Goal: Task Accomplishment & Management: Manage account settings

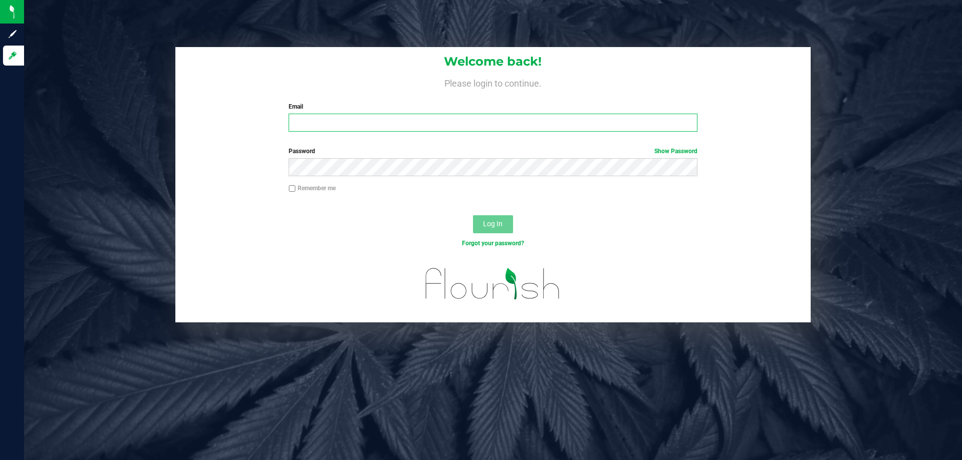
click at [385, 121] on input "Email" at bounding box center [493, 123] width 408 height 18
type input "[EMAIL_ADDRESS][DOMAIN_NAME]"
click at [473, 215] on button "Log In" at bounding box center [493, 224] width 40 height 18
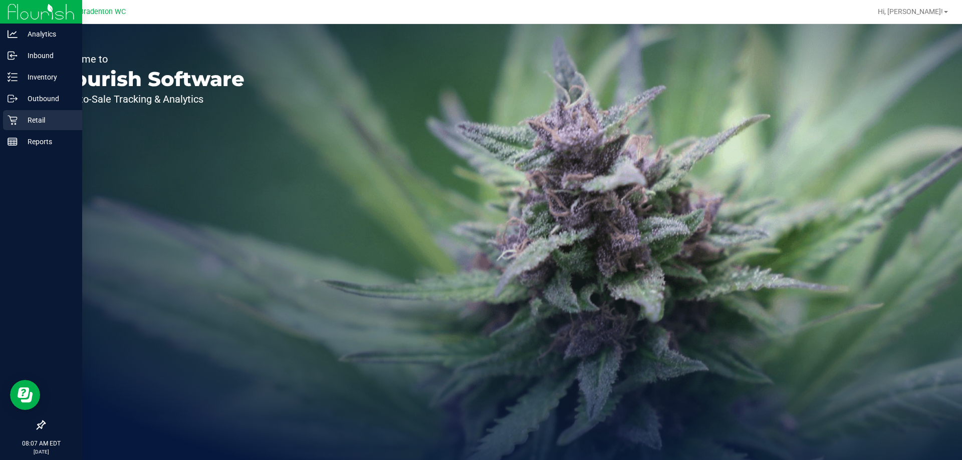
click at [7, 121] on div "Retail" at bounding box center [42, 120] width 79 height 20
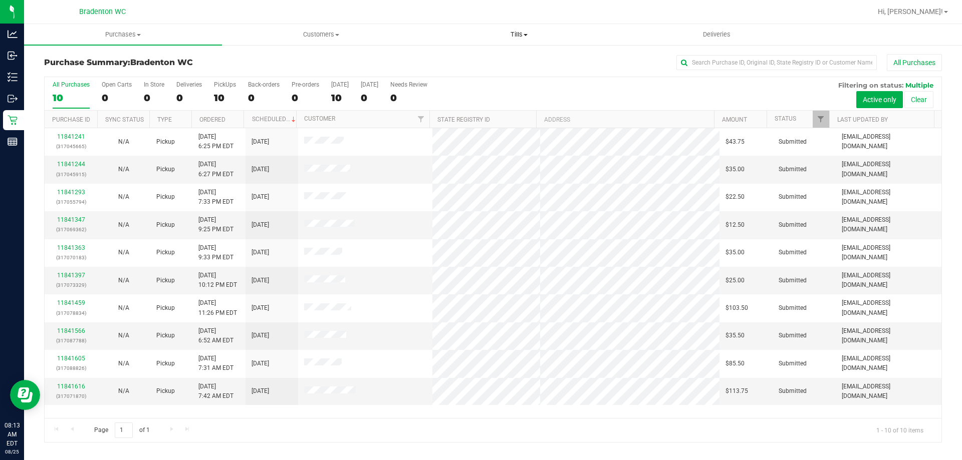
click at [526, 35] on span at bounding box center [526, 35] width 4 height 2
click at [385, 35] on span "Customers" at bounding box center [320, 34] width 197 height 9
click at [446, 14] on div at bounding box center [525, 12] width 692 height 20
click at [505, 44] on uib-tab-heading "Tills Manage tills Reconcile e-payments" at bounding box center [518, 35] width 197 height 20
click at [526, 35] on span at bounding box center [526, 35] width 4 height 2
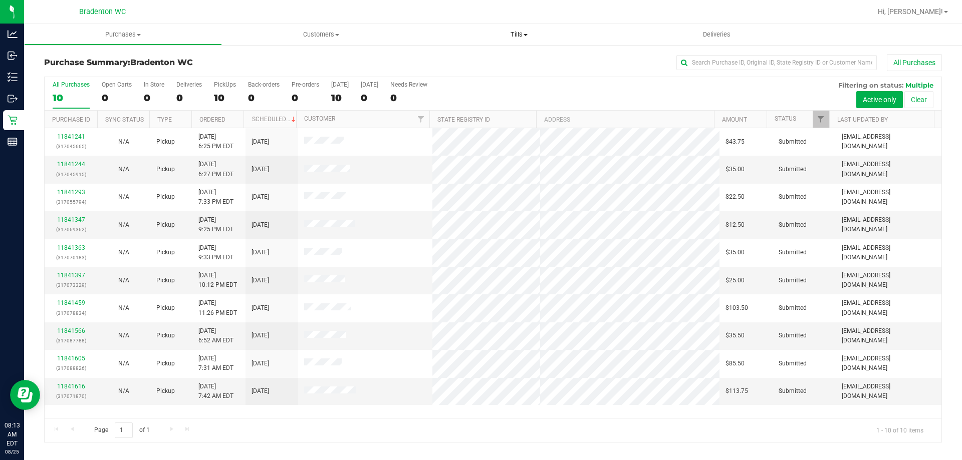
click at [526, 35] on span at bounding box center [526, 35] width 4 height 2
click at [480, 61] on span "Manage tills" at bounding box center [454, 60] width 68 height 9
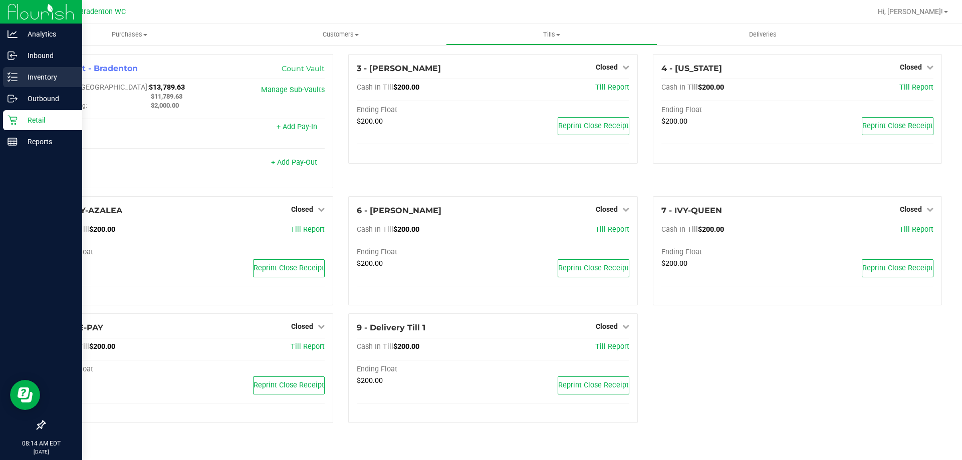
click at [61, 73] on p "Inventory" at bounding box center [48, 77] width 60 height 12
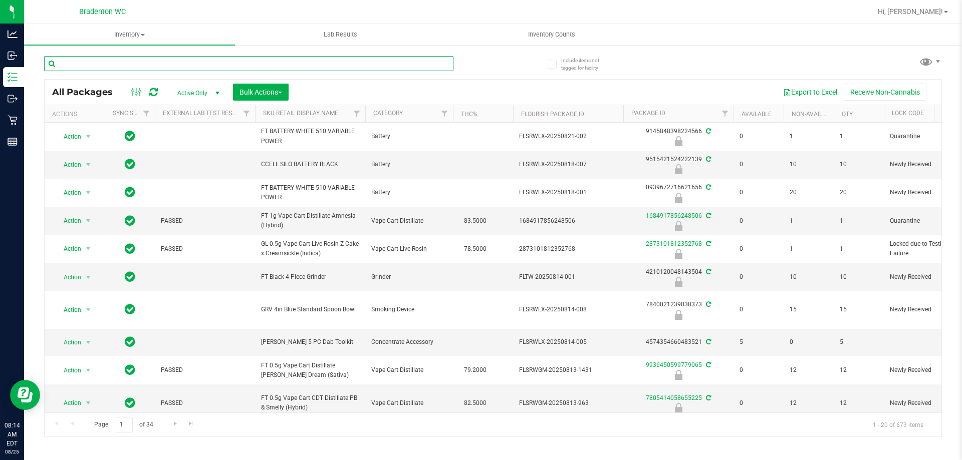
click at [136, 68] on input "text" at bounding box center [248, 63] width 409 height 15
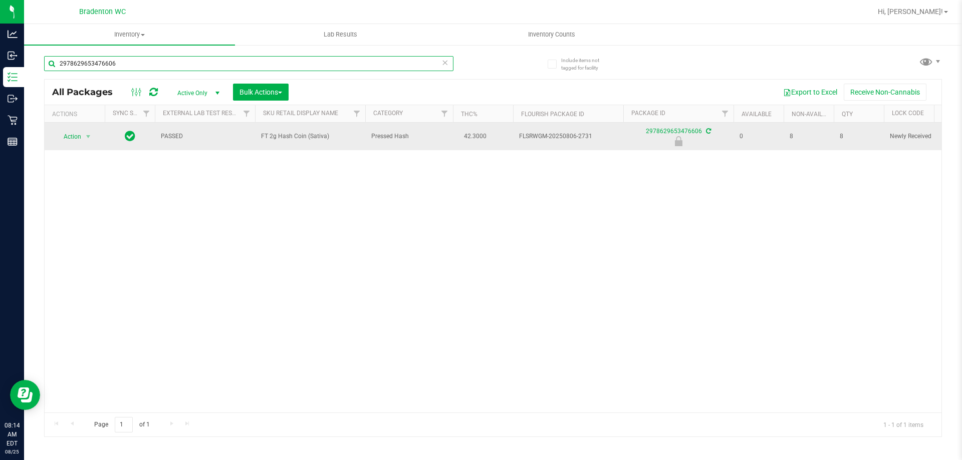
type input "2978629653476606"
click at [76, 140] on span "Action" at bounding box center [68, 137] width 27 height 14
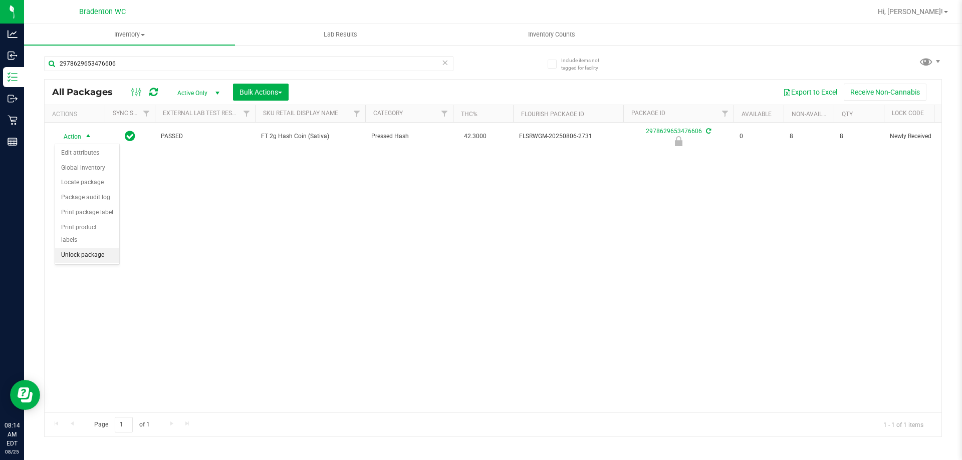
click at [106, 248] on li "Unlock package" at bounding box center [87, 255] width 64 height 15
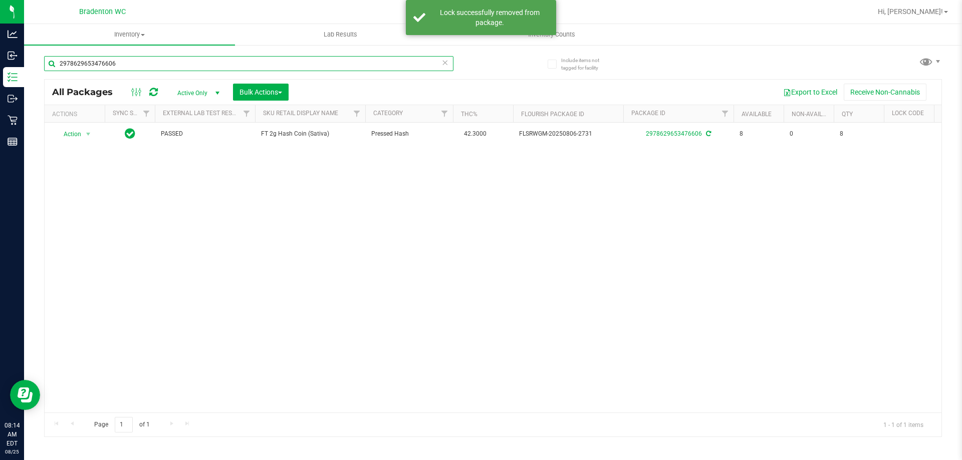
click at [147, 64] on input "2978629653476606" at bounding box center [248, 63] width 409 height 15
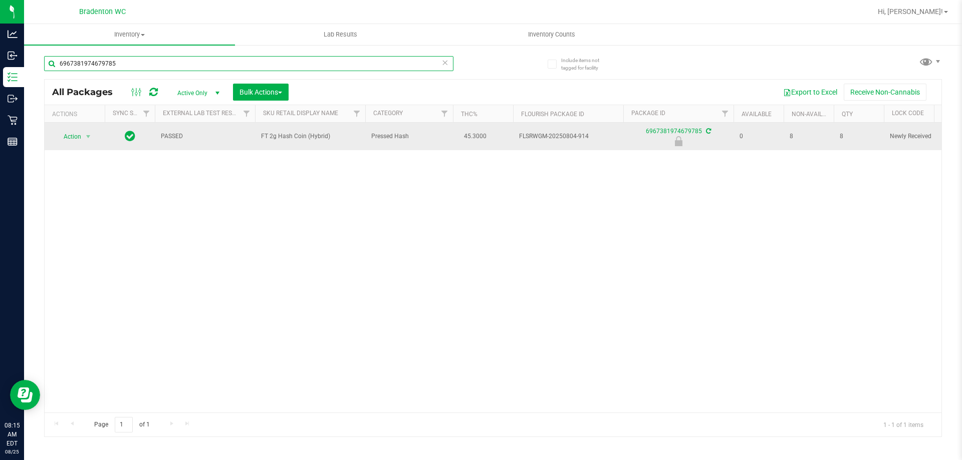
type input "6967381974679785"
click at [72, 138] on span "Action" at bounding box center [68, 137] width 27 height 14
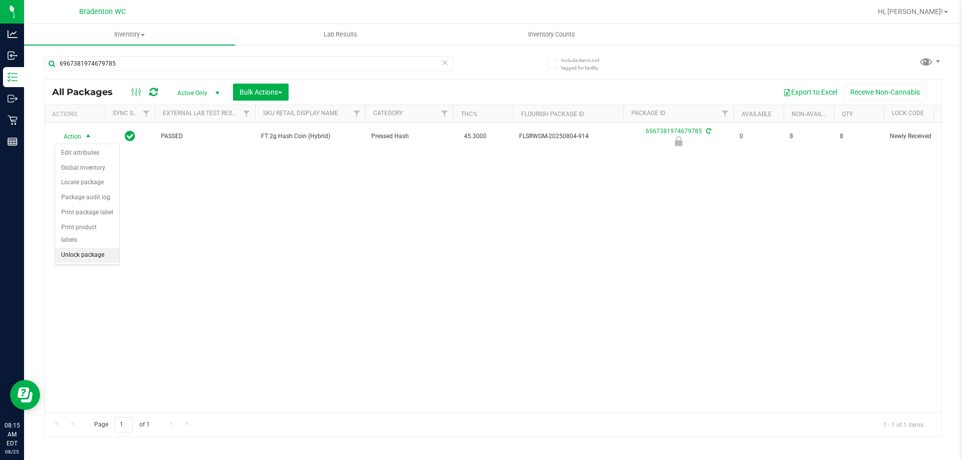
click at [100, 248] on li "Unlock package" at bounding box center [87, 255] width 64 height 15
click at [445, 61] on icon at bounding box center [444, 62] width 7 height 12
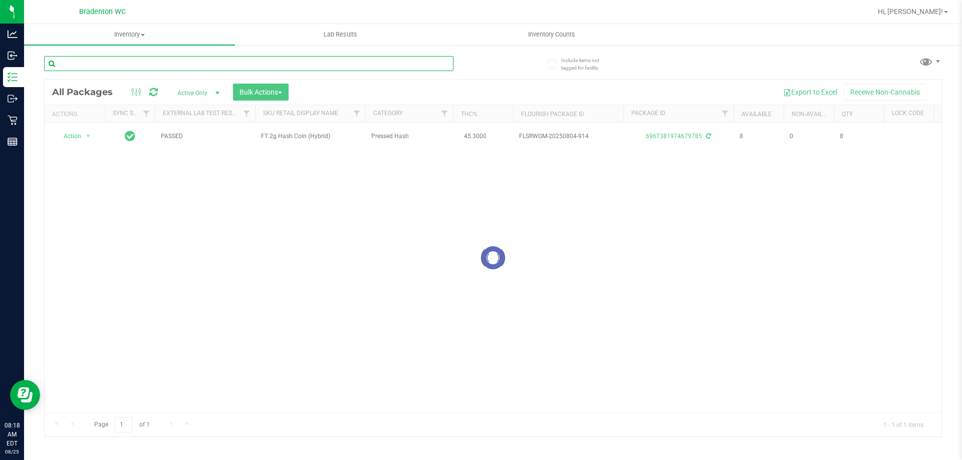
click at [388, 61] on input "text" at bounding box center [248, 63] width 409 height 15
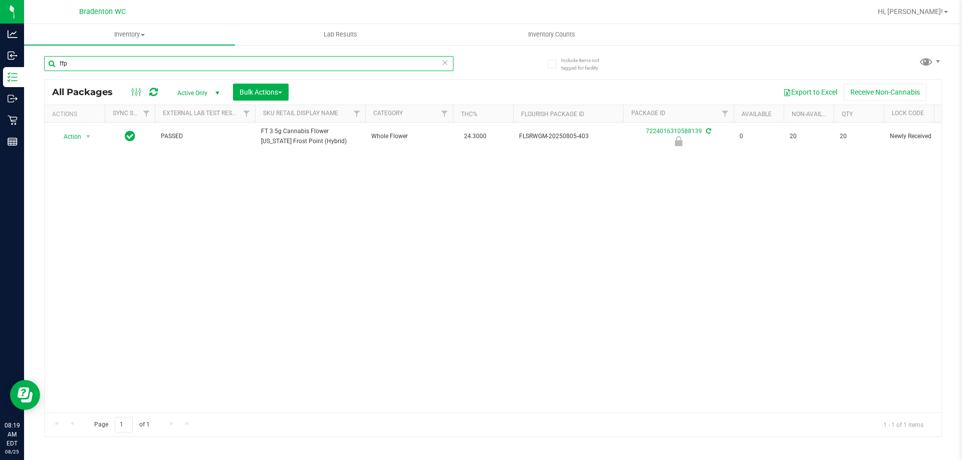
type input "ffp"
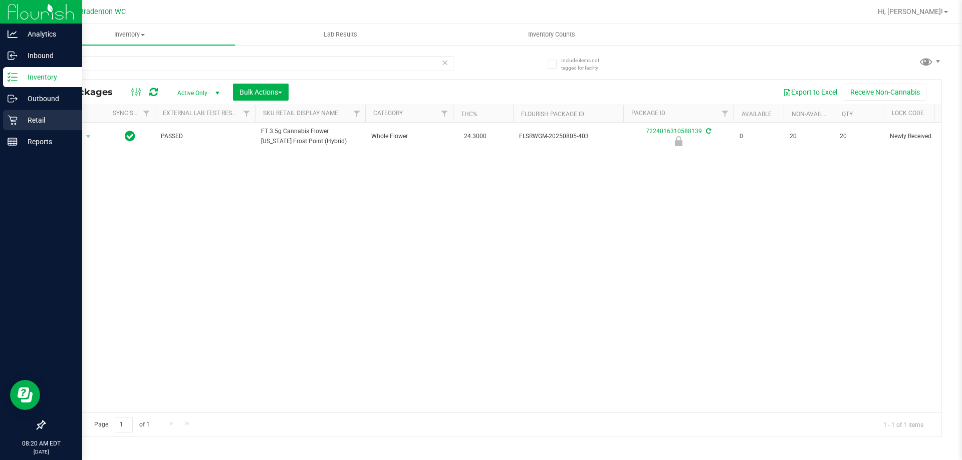
click at [24, 111] on div "Retail" at bounding box center [42, 120] width 79 height 20
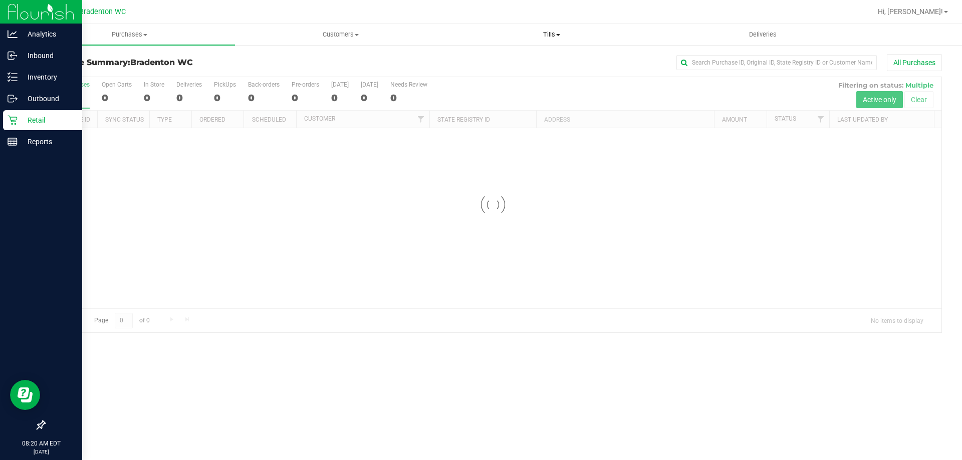
click at [561, 42] on uib-tab-heading "Tills Manage tills Reconcile e-payments" at bounding box center [551, 35] width 210 height 20
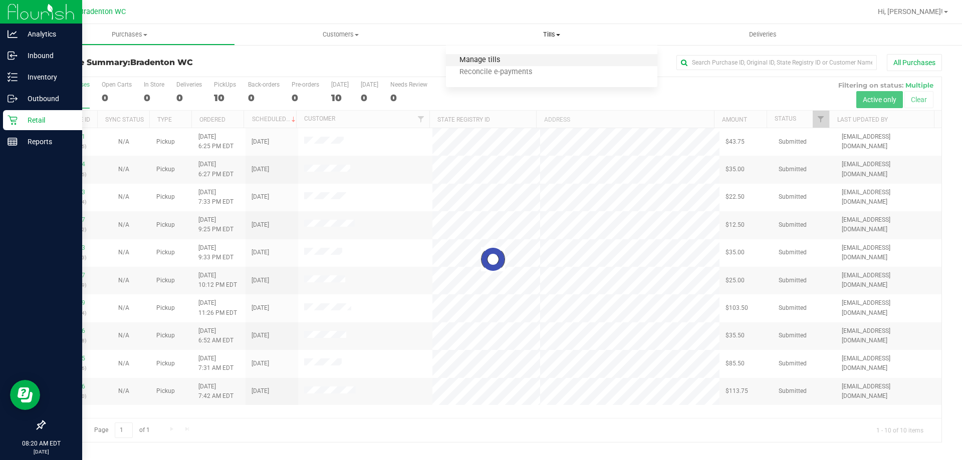
click at [484, 59] on span "Manage tills" at bounding box center [480, 60] width 68 height 9
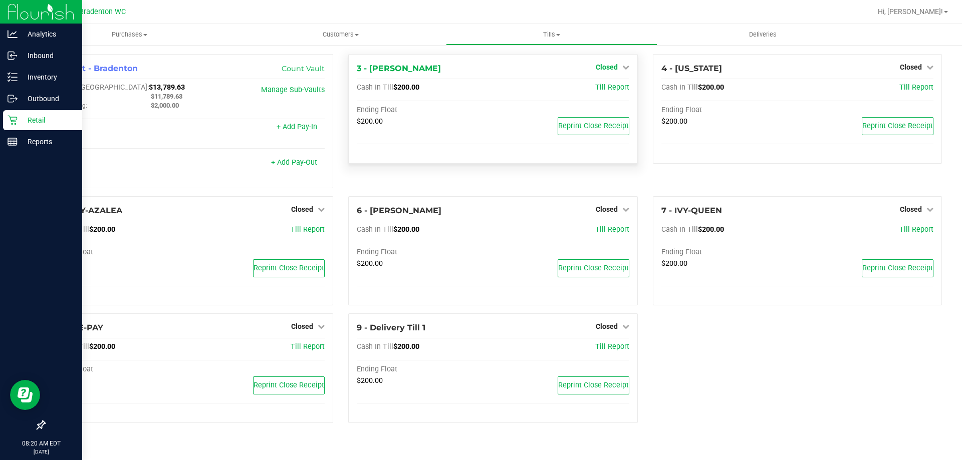
click at [614, 71] on span "Closed" at bounding box center [607, 67] width 22 height 8
click at [607, 91] on link "Open Till" at bounding box center [606, 88] width 27 height 8
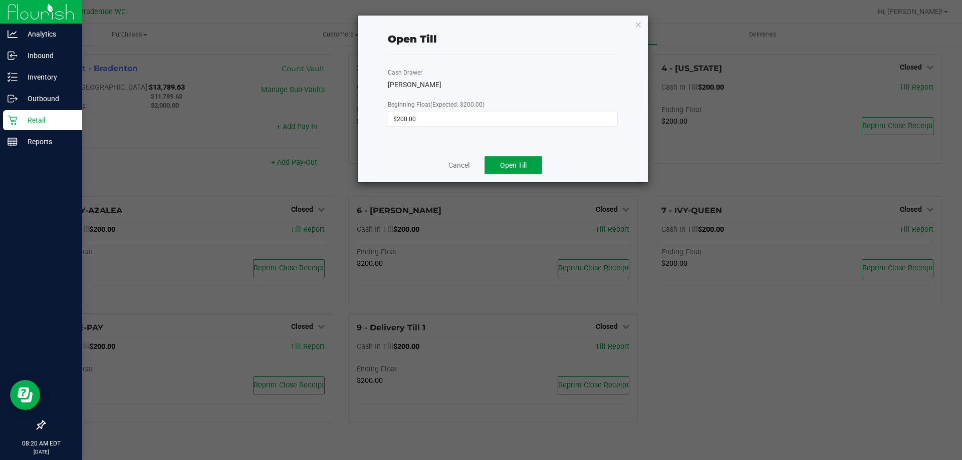
click at [521, 165] on span "Open Till" at bounding box center [513, 165] width 27 height 8
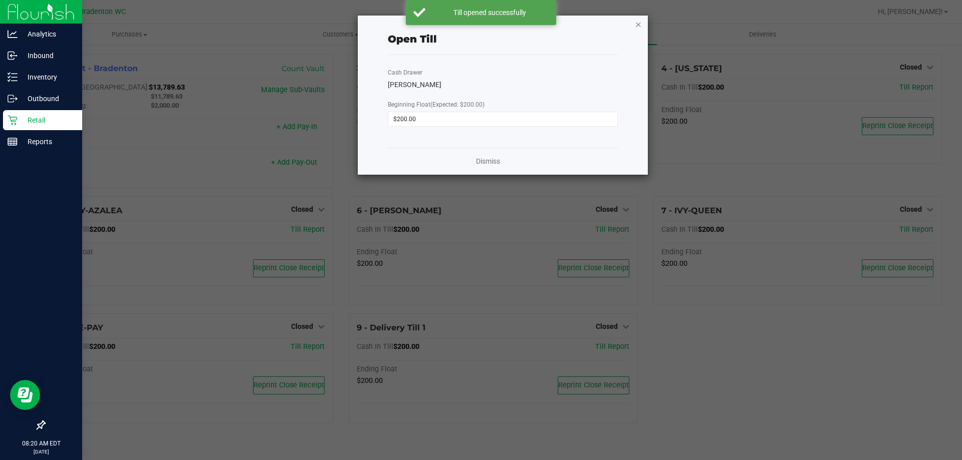
click at [637, 24] on icon "button" at bounding box center [638, 24] width 7 height 12
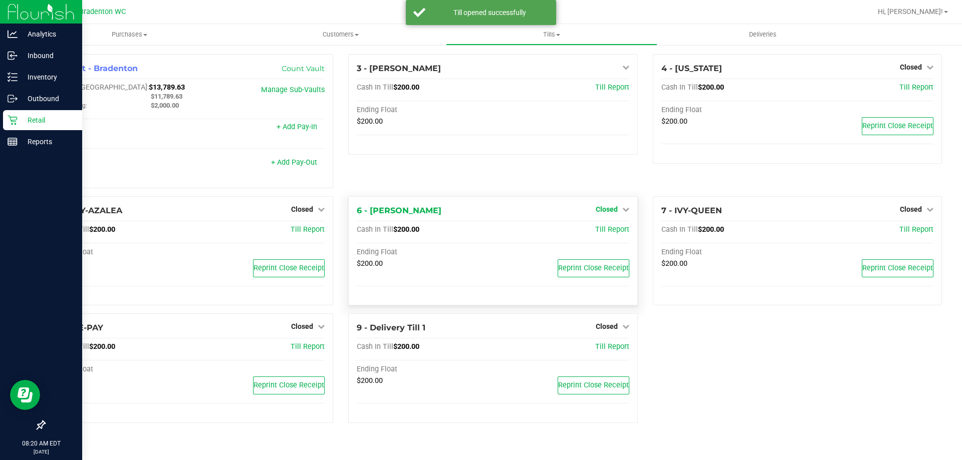
click at [614, 209] on span "Closed" at bounding box center [607, 209] width 22 height 8
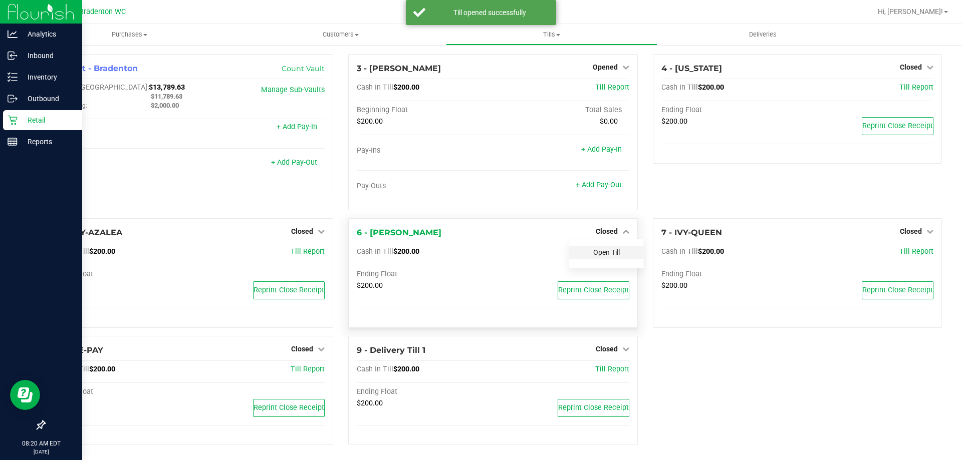
click at [593, 250] on link "Open Till" at bounding box center [606, 252] width 27 height 8
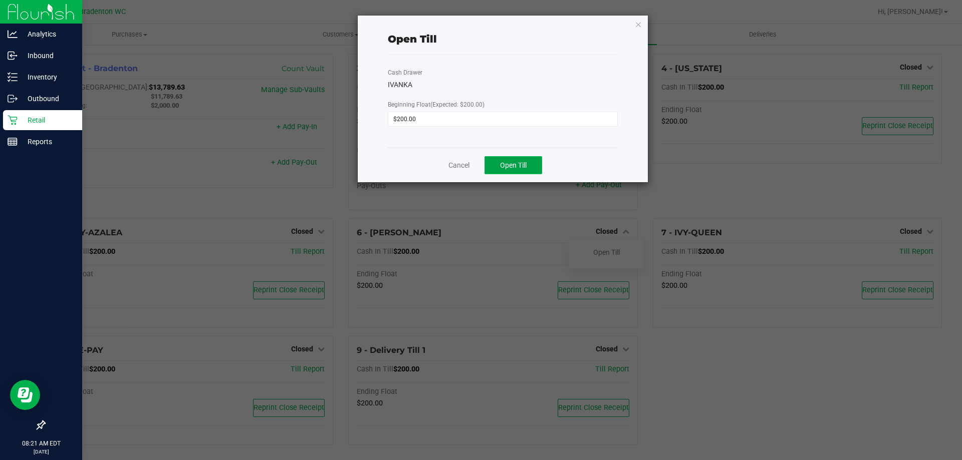
click at [517, 173] on button "Open Till" at bounding box center [513, 165] width 58 height 18
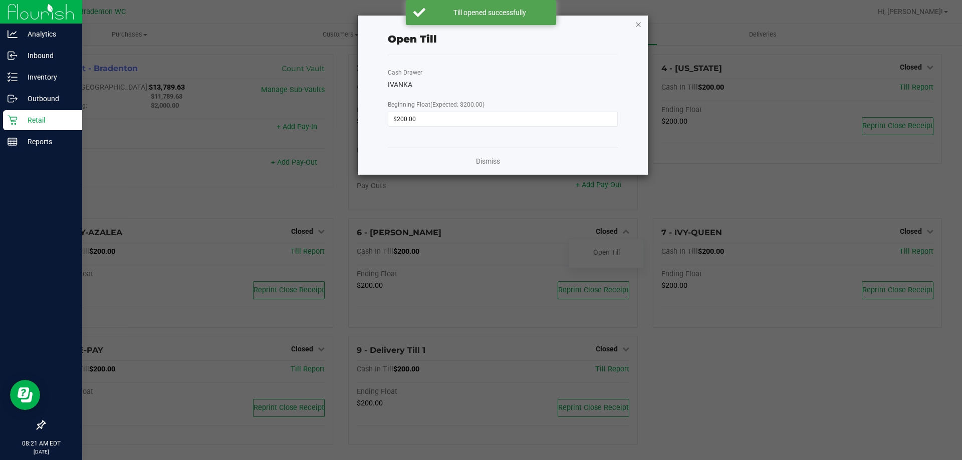
click at [634, 18] on div "Open Till Cash Drawer IVANKA Beginning Float (Expected: $200.00) $200.00 Dismiss" at bounding box center [503, 95] width 290 height 159
click at [639, 26] on icon "button" at bounding box center [638, 24] width 7 height 12
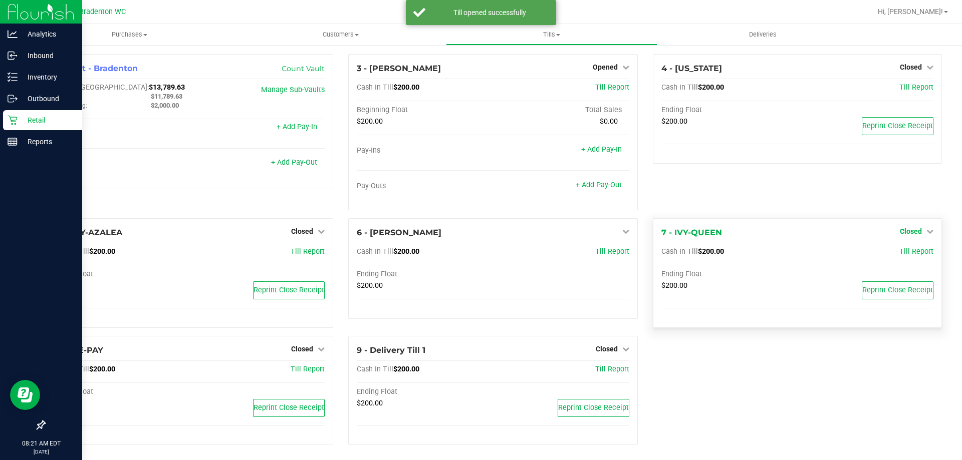
click at [912, 230] on span "Closed" at bounding box center [911, 231] width 22 height 8
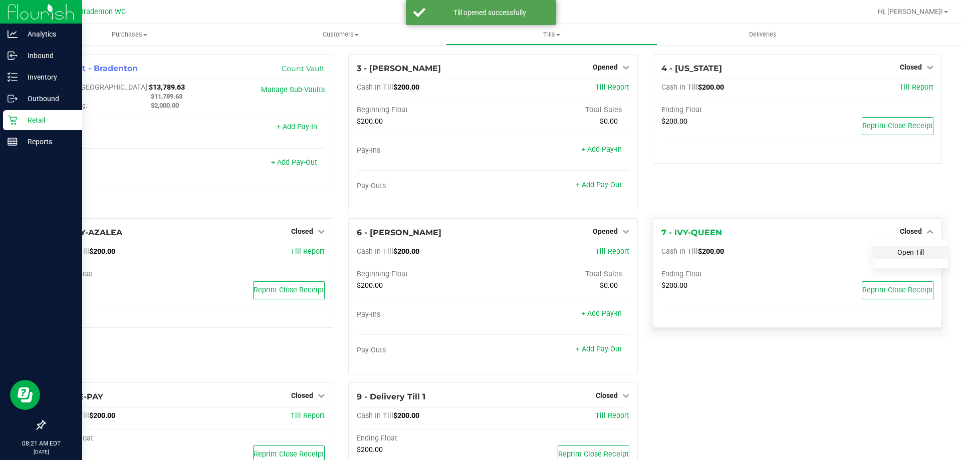
click at [903, 250] on link "Open Till" at bounding box center [910, 252] width 27 height 8
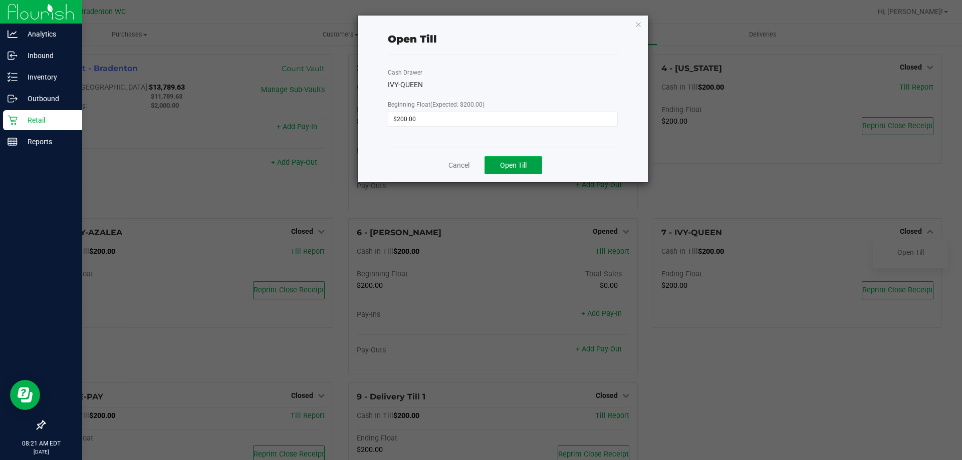
click at [498, 168] on button "Open Till" at bounding box center [513, 165] width 58 height 18
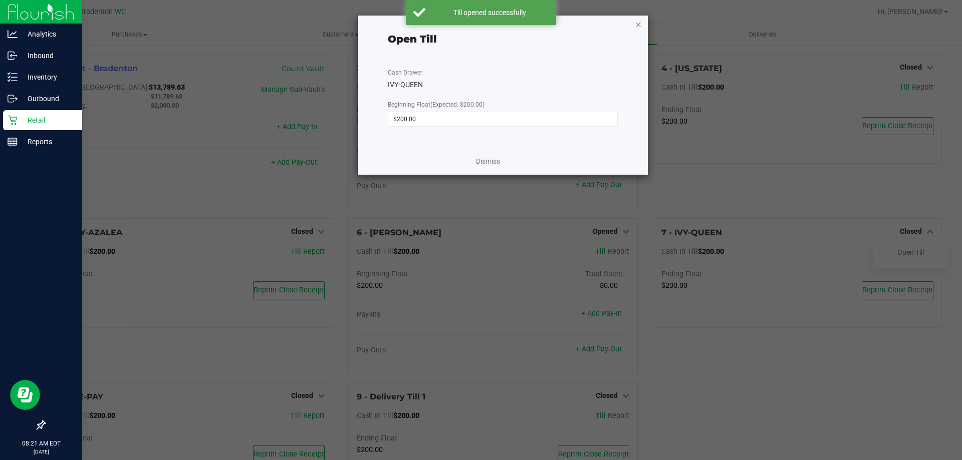
click at [639, 26] on icon "button" at bounding box center [638, 24] width 7 height 12
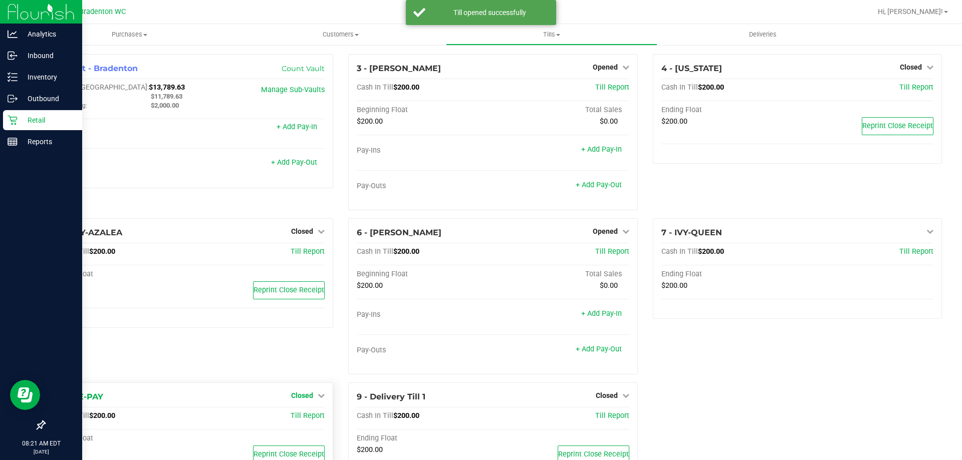
click at [302, 393] on span "Closed" at bounding box center [302, 396] width 22 height 8
click at [299, 418] on link "Open Till" at bounding box center [302, 417] width 27 height 8
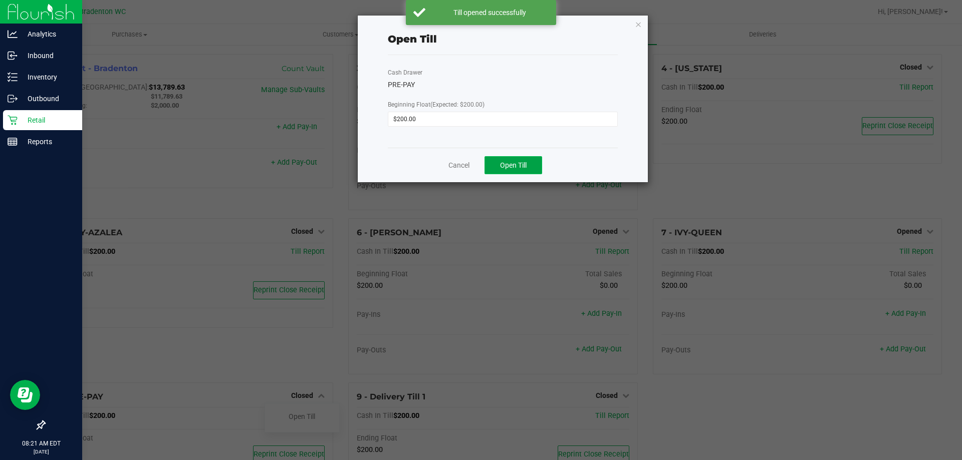
click at [529, 169] on button "Open Till" at bounding box center [513, 165] width 58 height 18
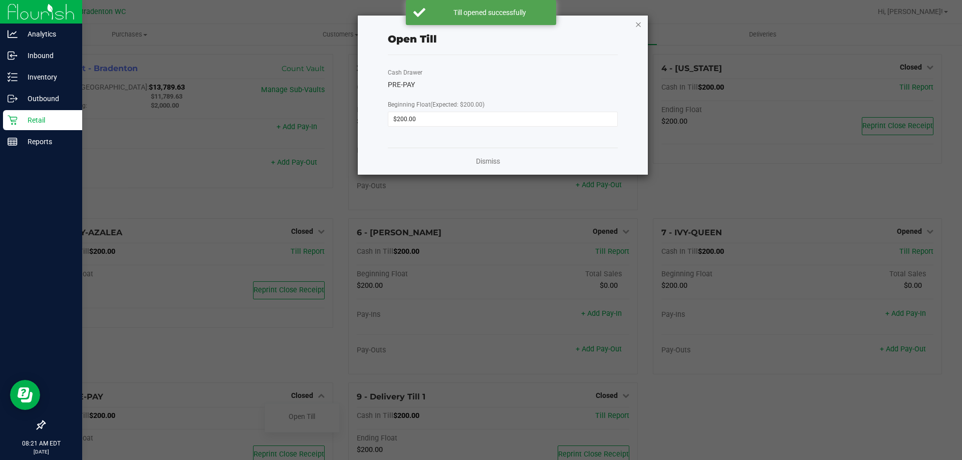
click at [640, 27] on icon "button" at bounding box center [638, 24] width 7 height 12
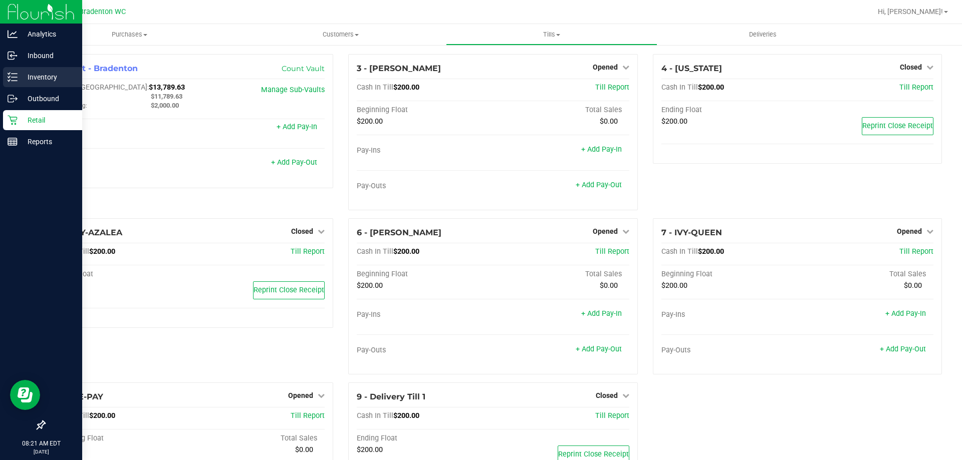
click at [30, 71] on div "Inventory" at bounding box center [42, 77] width 79 height 20
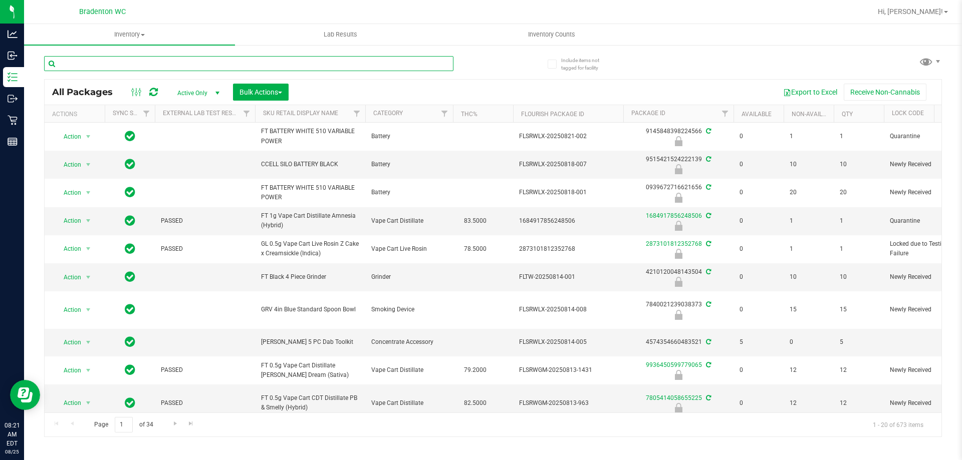
click at [261, 59] on input "text" at bounding box center [248, 63] width 409 height 15
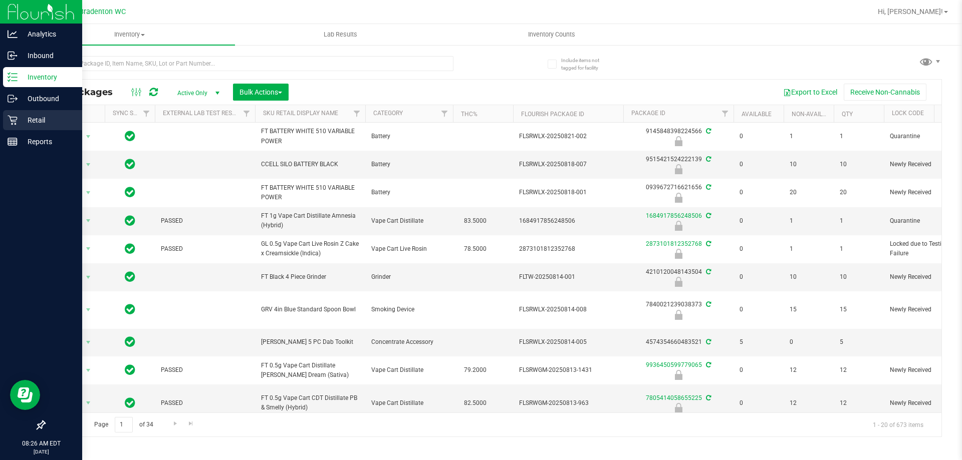
click at [38, 117] on p "Retail" at bounding box center [48, 120] width 60 height 12
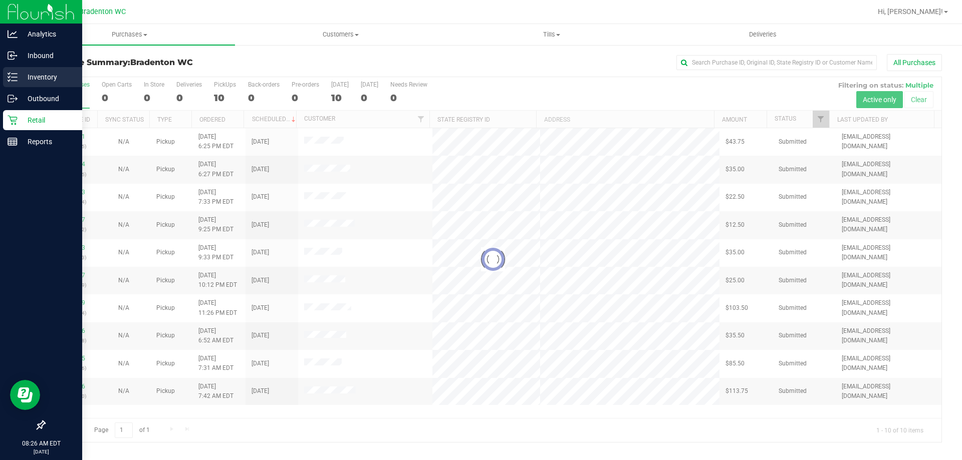
click at [27, 79] on p "Inventory" at bounding box center [48, 77] width 60 height 12
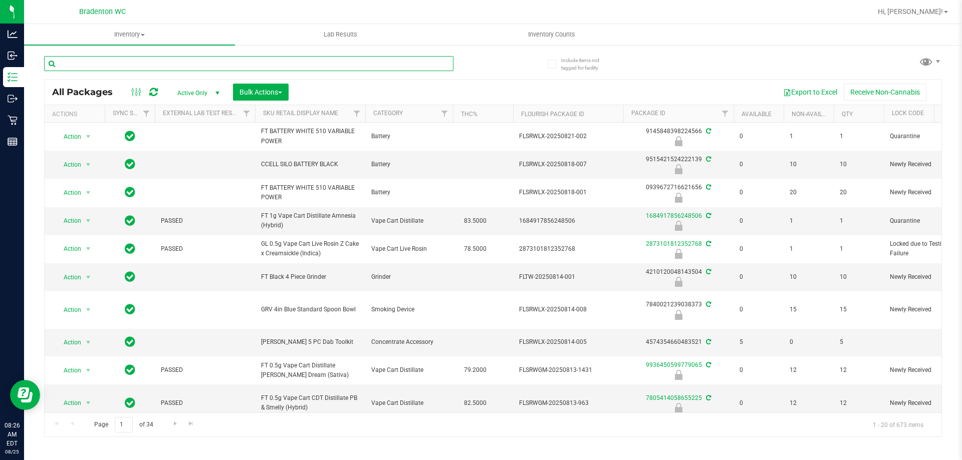
click at [155, 68] on input "text" at bounding box center [248, 63] width 409 height 15
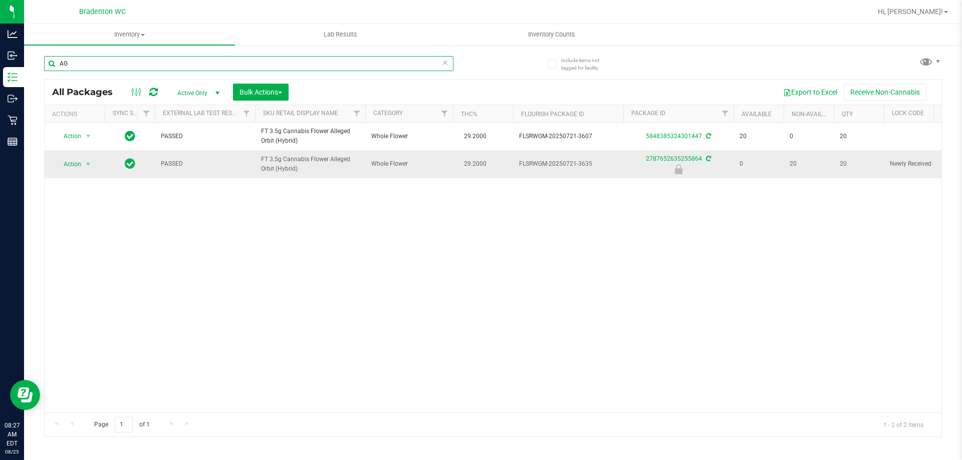
type input "A"
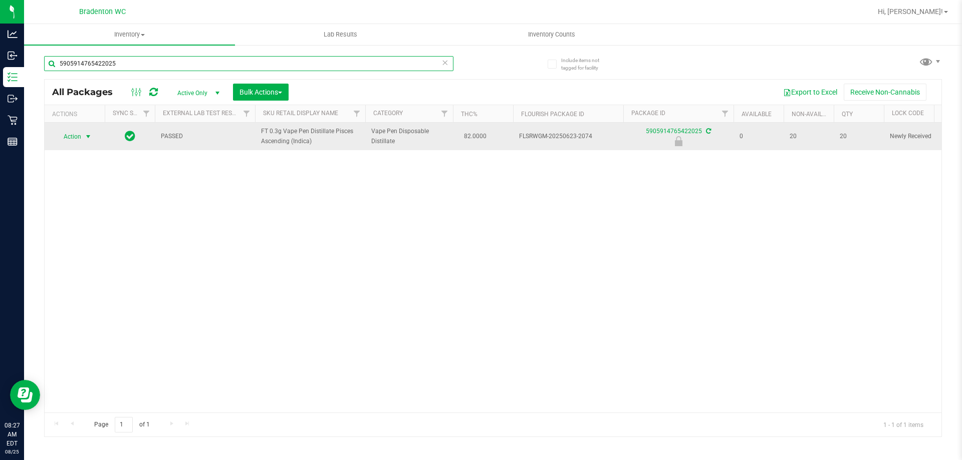
type input "5905914765422025"
click at [72, 140] on span "Action" at bounding box center [68, 137] width 27 height 14
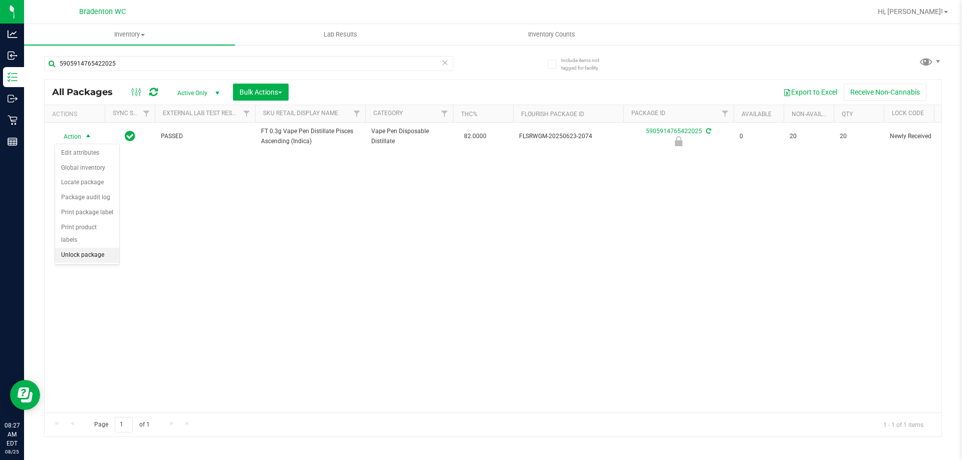
click at [84, 248] on li "Unlock package" at bounding box center [87, 255] width 64 height 15
click at [447, 60] on icon at bounding box center [444, 62] width 7 height 12
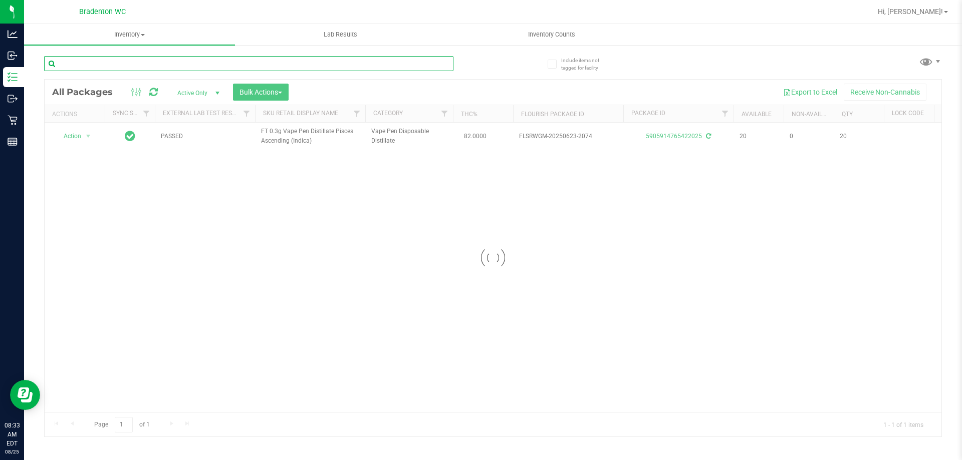
click at [231, 63] on input "text" at bounding box center [248, 63] width 409 height 15
type input "7224016310588139"
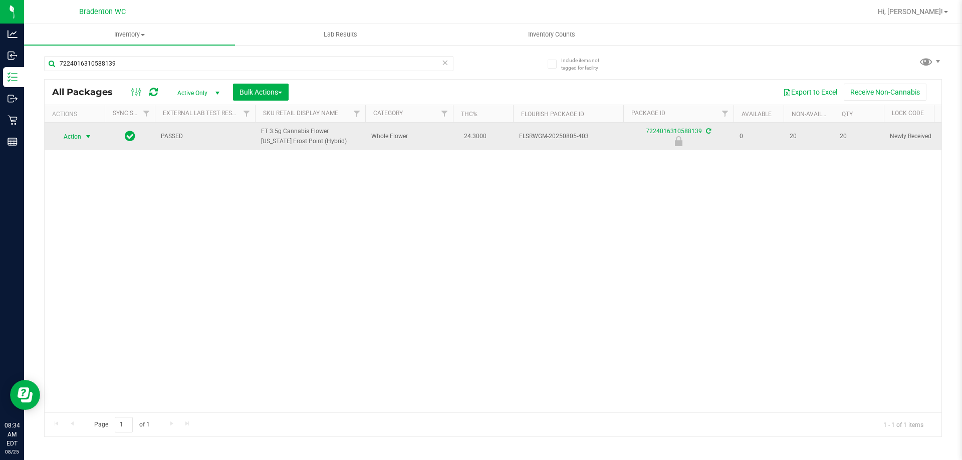
click at [84, 138] on span "select" at bounding box center [88, 137] width 8 height 8
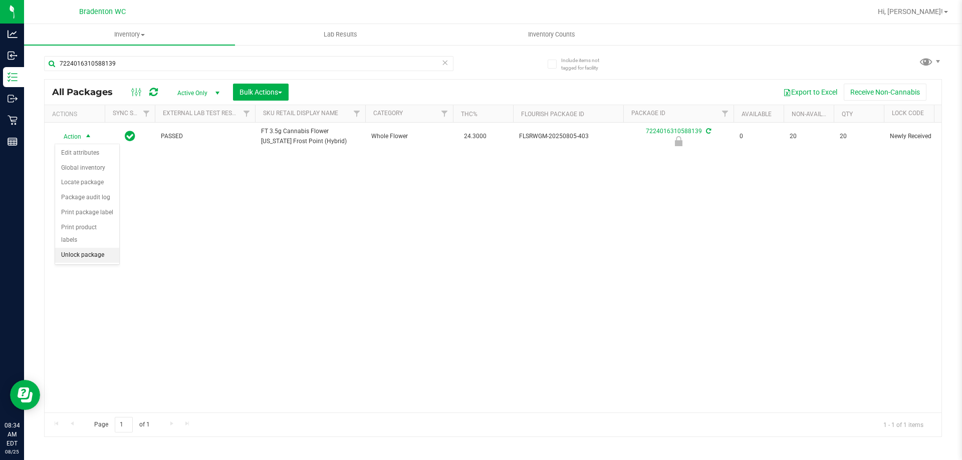
click at [90, 248] on li "Unlock package" at bounding box center [87, 255] width 64 height 15
click at [447, 62] on icon at bounding box center [444, 62] width 7 height 12
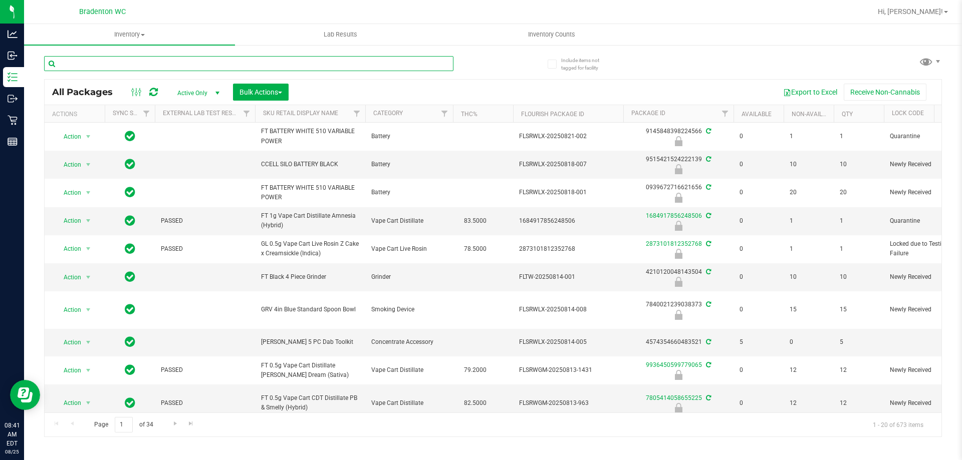
click at [169, 63] on input "text" at bounding box center [248, 63] width 409 height 15
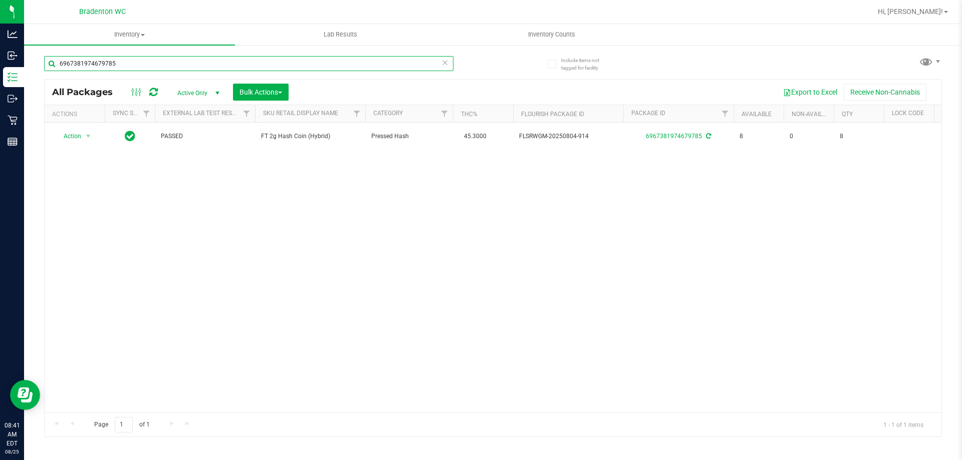
type input "6967381974679785"
click at [446, 63] on icon at bounding box center [444, 62] width 7 height 12
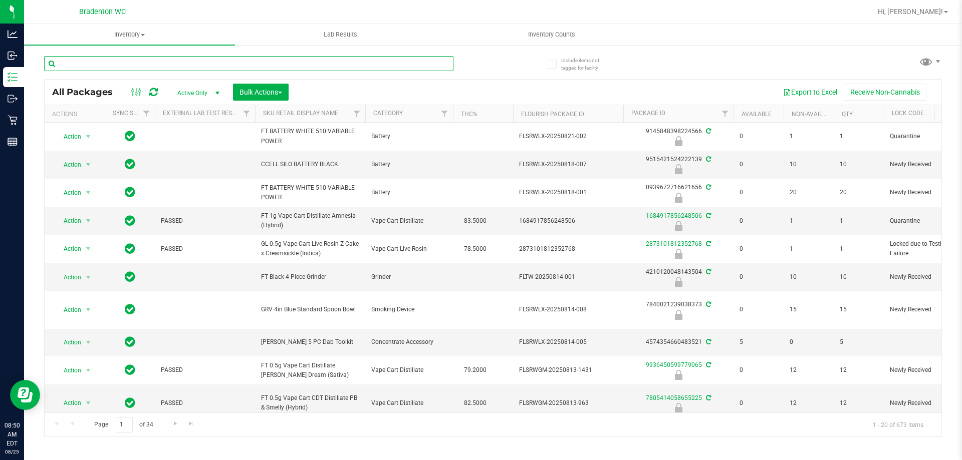
click at [144, 65] on input "text" at bounding box center [248, 63] width 409 height 15
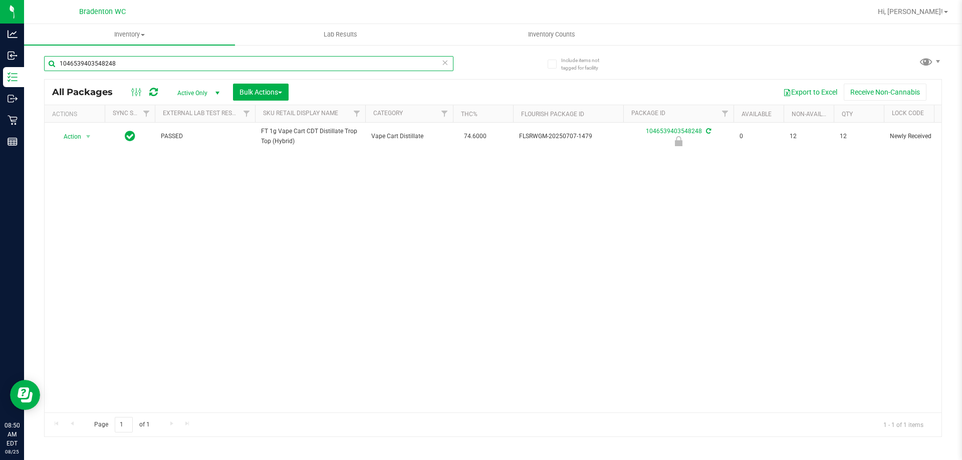
type input "1046539403548248"
click at [80, 122] on th "Actions" at bounding box center [75, 114] width 60 height 18
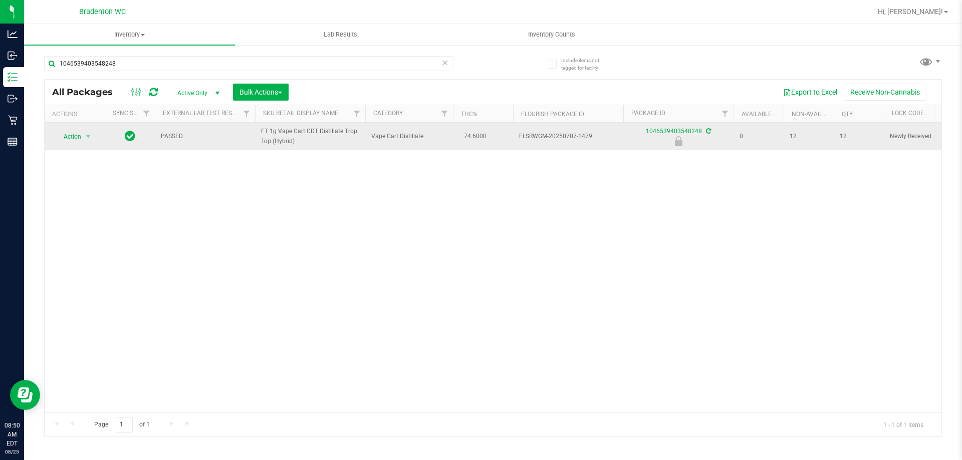
click at [71, 137] on span "Action" at bounding box center [68, 137] width 27 height 14
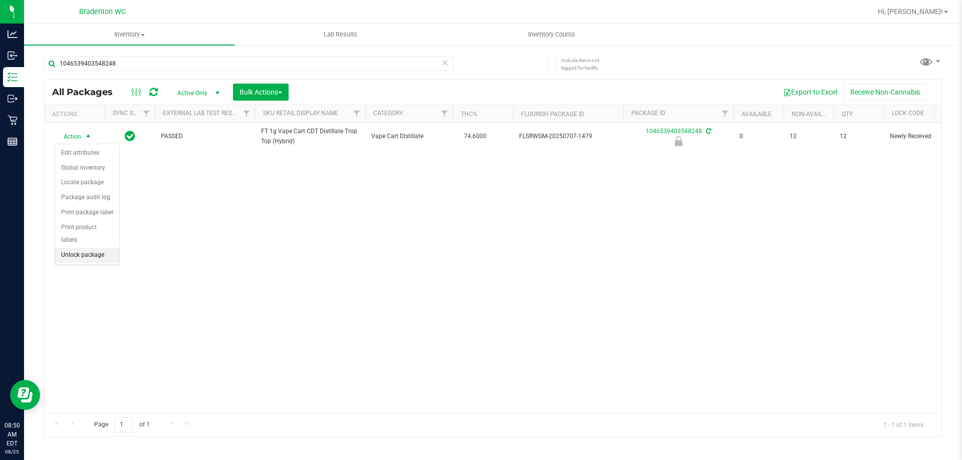
click at [90, 248] on li "Unlock package" at bounding box center [87, 255] width 64 height 15
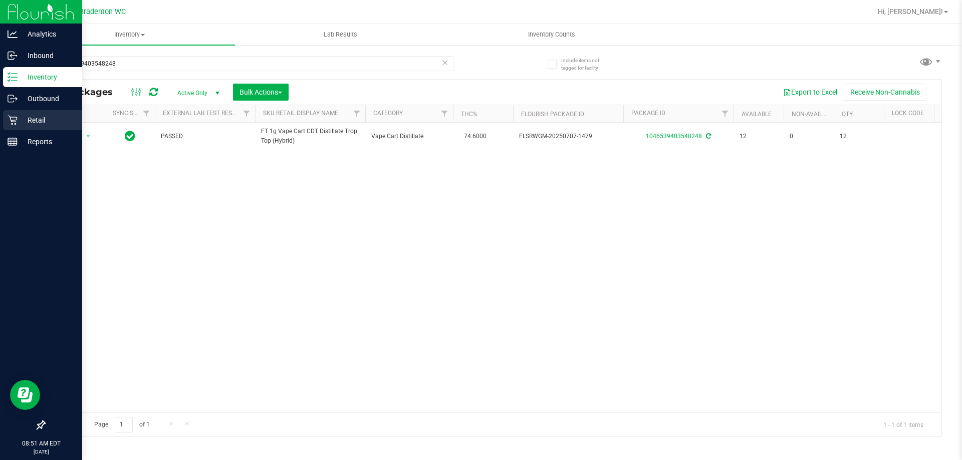
click at [10, 129] on div "Retail" at bounding box center [42, 120] width 79 height 20
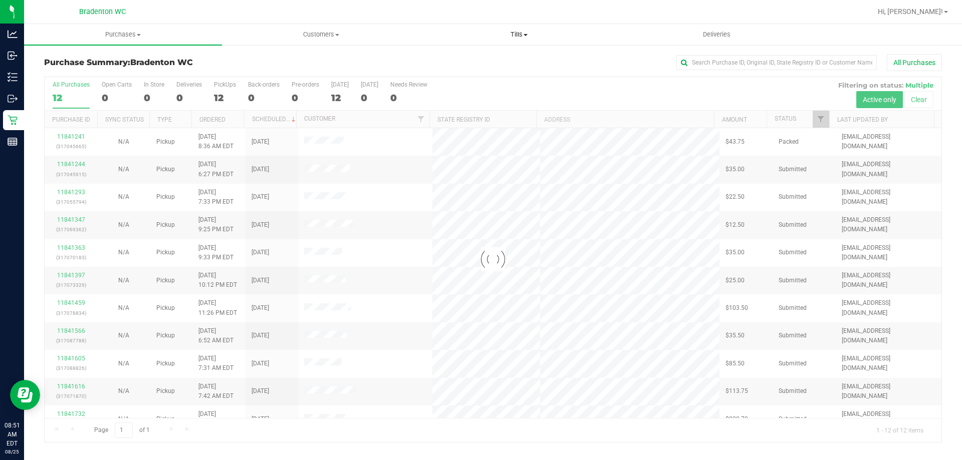
click at [504, 35] on span "Tills" at bounding box center [518, 34] width 197 height 9
click at [499, 60] on li "Manage tills" at bounding box center [519, 61] width 198 height 12
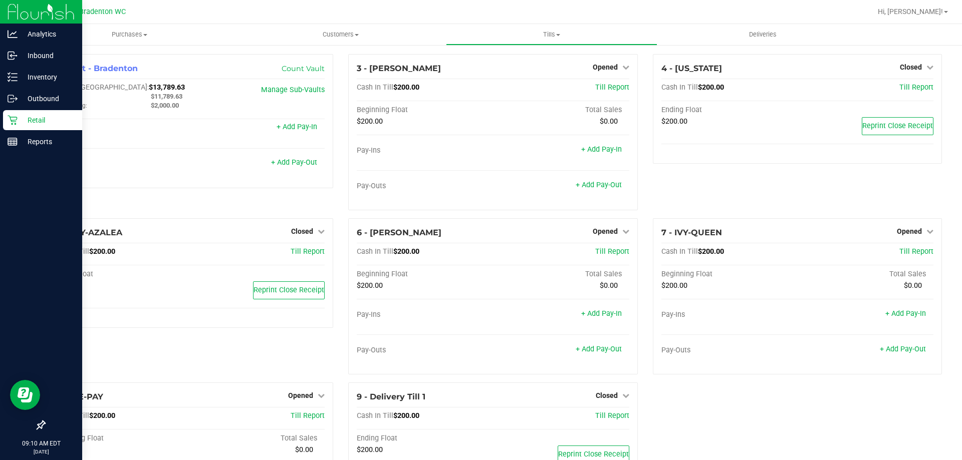
click at [54, 118] on p "Retail" at bounding box center [48, 120] width 60 height 12
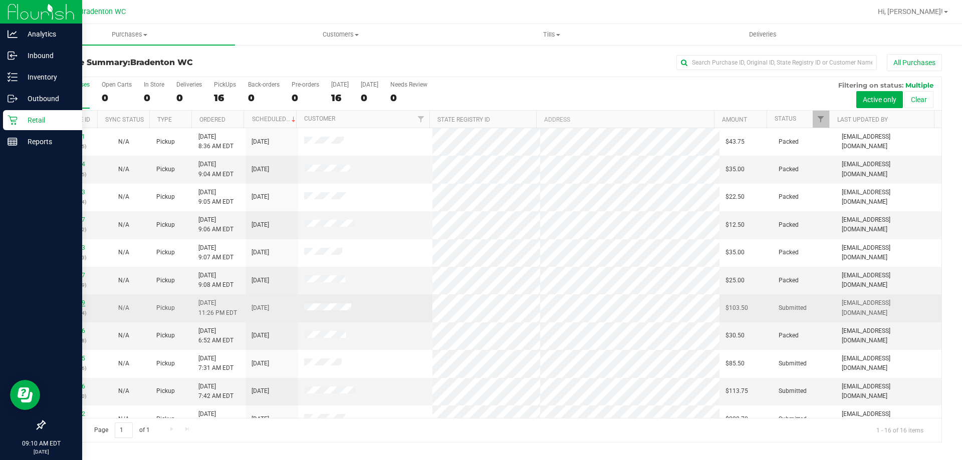
click at [72, 303] on link "11841459" at bounding box center [71, 303] width 28 height 7
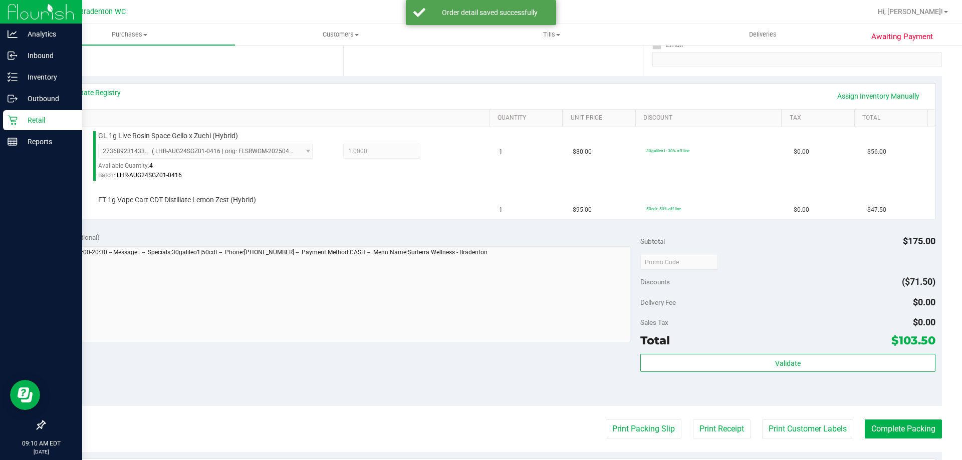
scroll to position [301, 0]
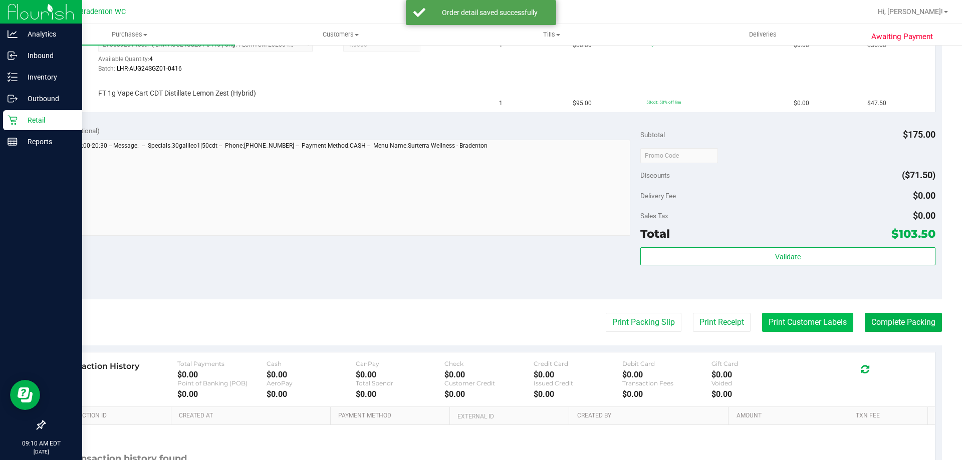
click at [790, 317] on button "Print Customer Labels" at bounding box center [807, 322] width 91 height 19
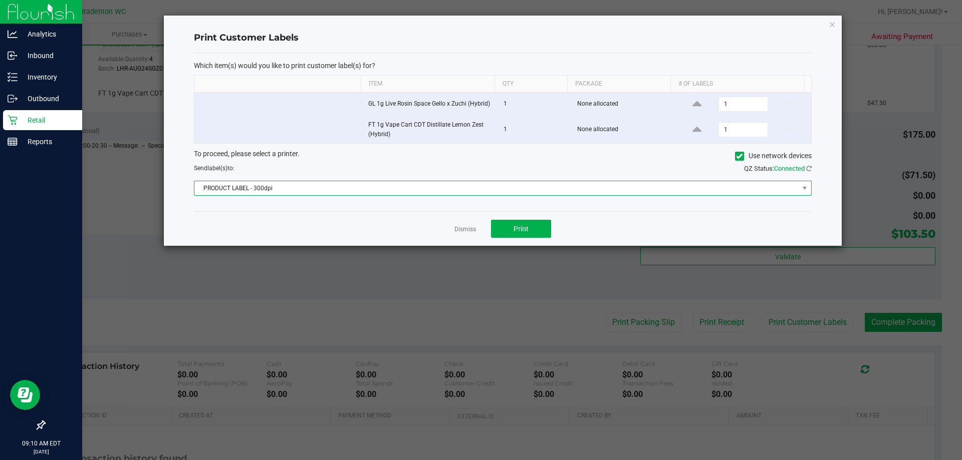
click at [486, 182] on span "PRODUCT LABEL - 300dpi" at bounding box center [496, 188] width 604 height 14
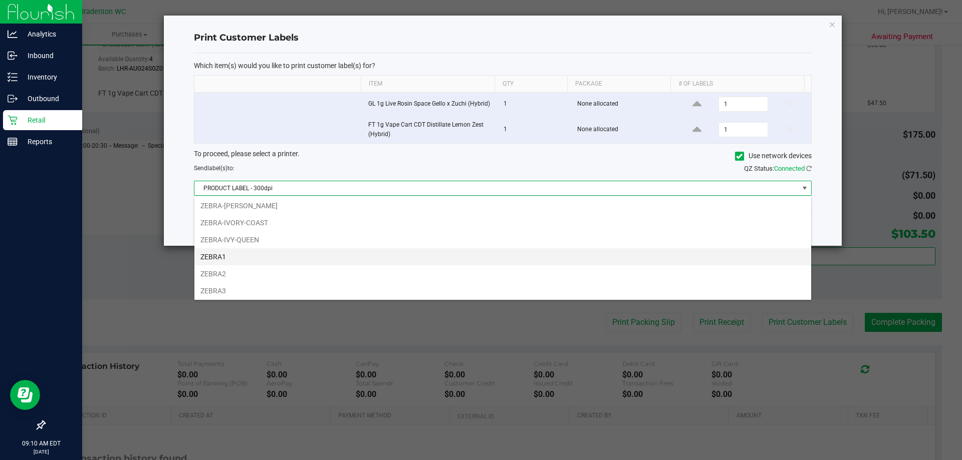
scroll to position [70, 0]
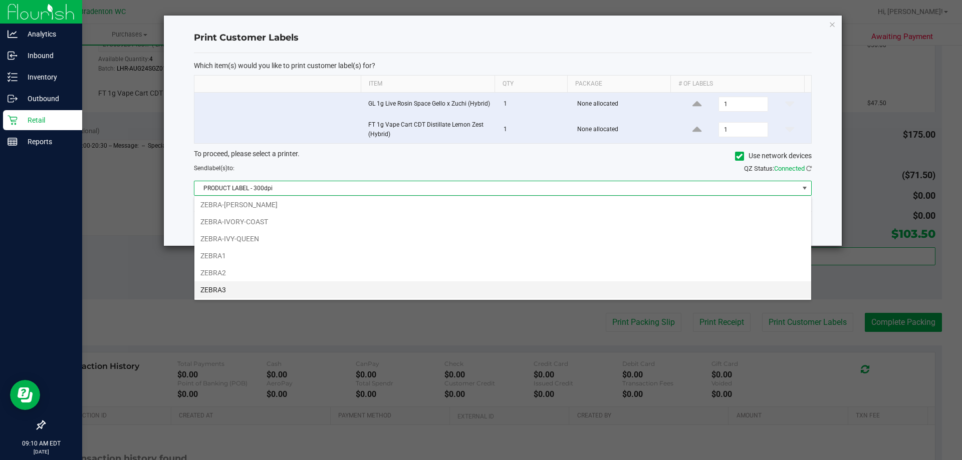
click at [278, 287] on li "ZEBRA3" at bounding box center [502, 290] width 617 height 17
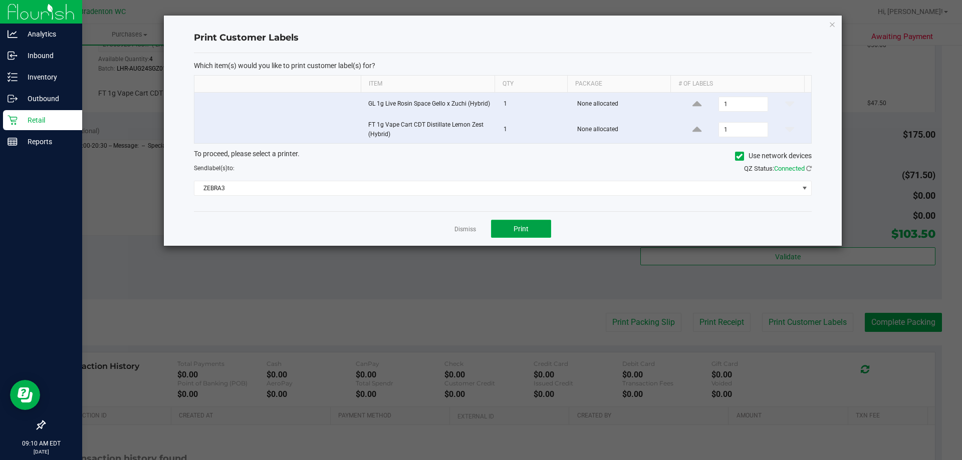
click at [518, 228] on span "Print" at bounding box center [520, 229] width 15 height 8
click at [832, 28] on icon "button" at bounding box center [832, 24] width 7 height 12
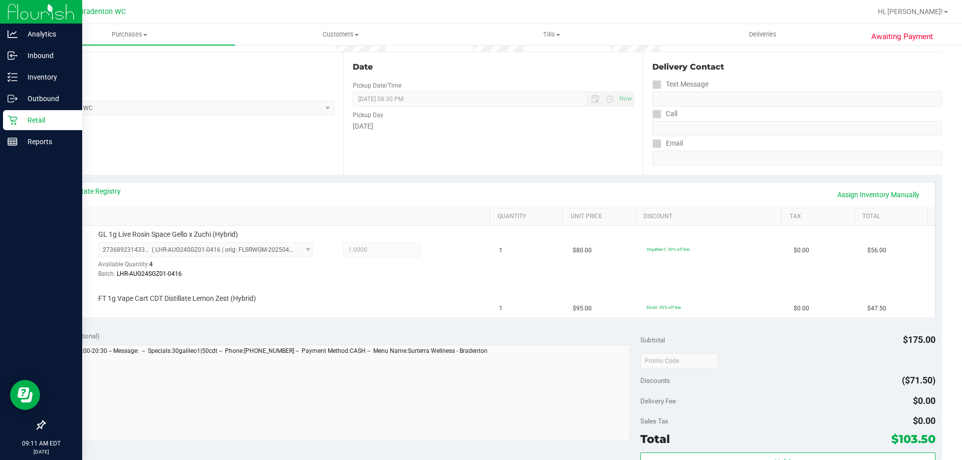
scroll to position [86, 0]
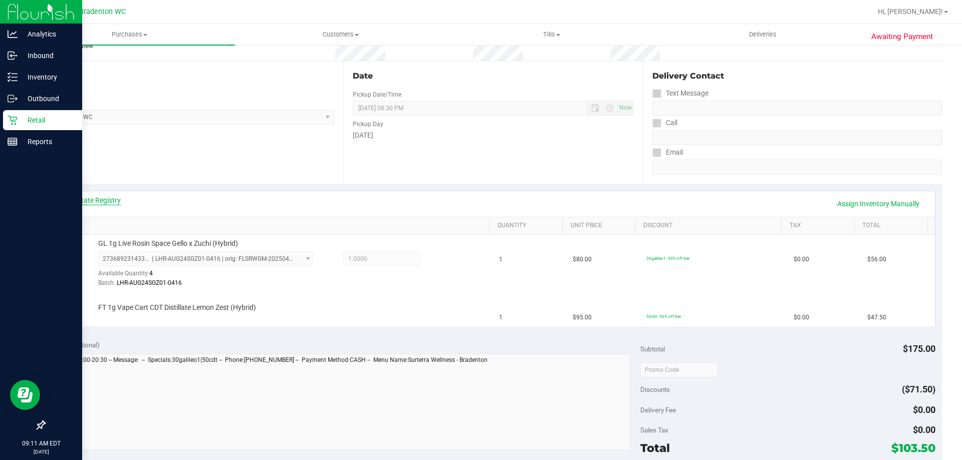
click at [120, 203] on link "View State Registry" at bounding box center [91, 200] width 60 height 10
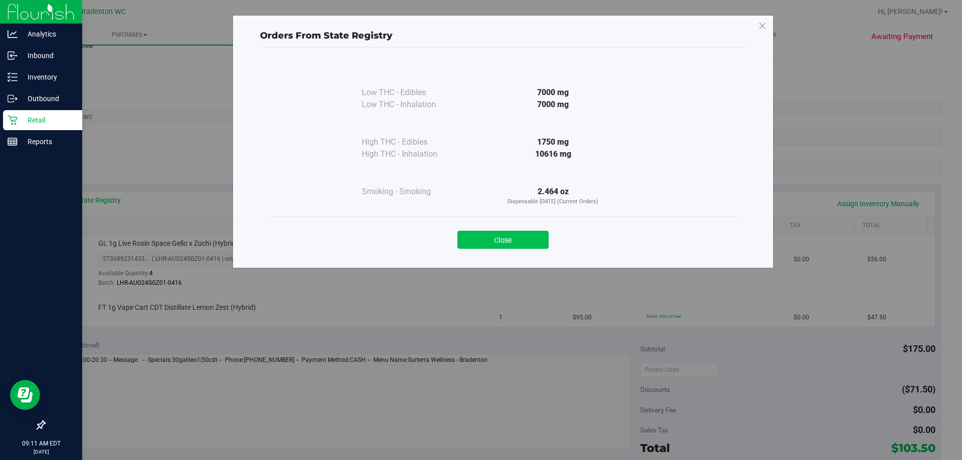
click at [522, 234] on button "Close" at bounding box center [502, 240] width 91 height 18
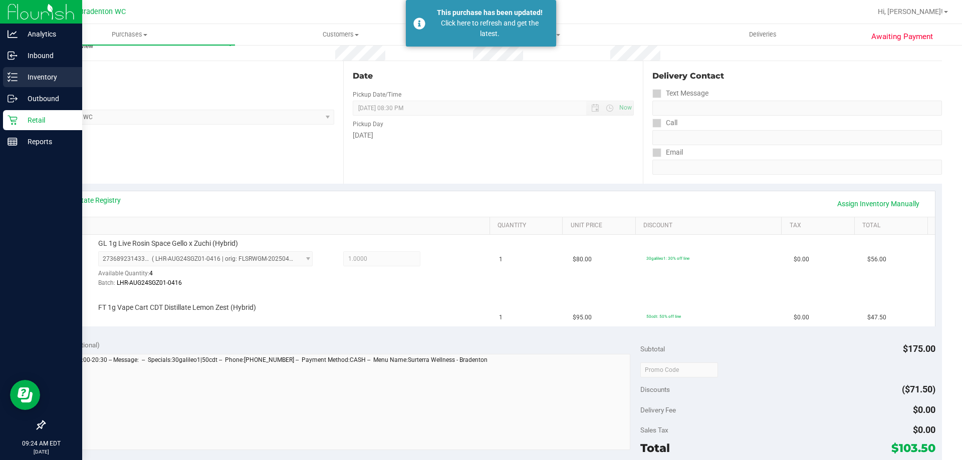
click at [60, 85] on div "Inventory" at bounding box center [42, 77] width 79 height 20
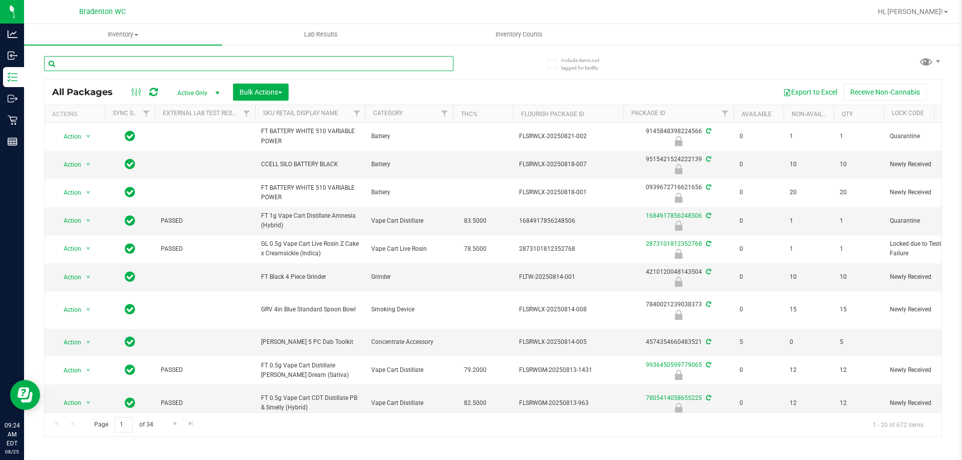
click at [159, 60] on input "text" at bounding box center [248, 63] width 409 height 15
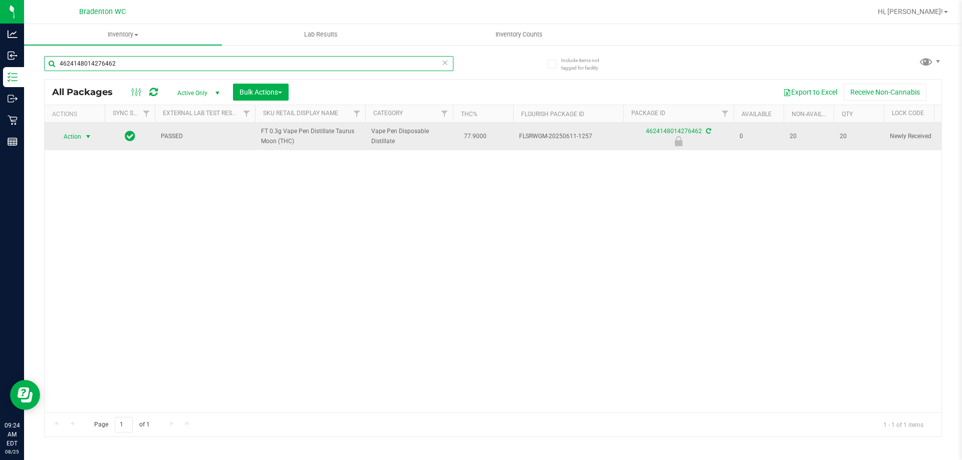
type input "4624148014276462"
click at [78, 138] on span "Action" at bounding box center [68, 137] width 27 height 14
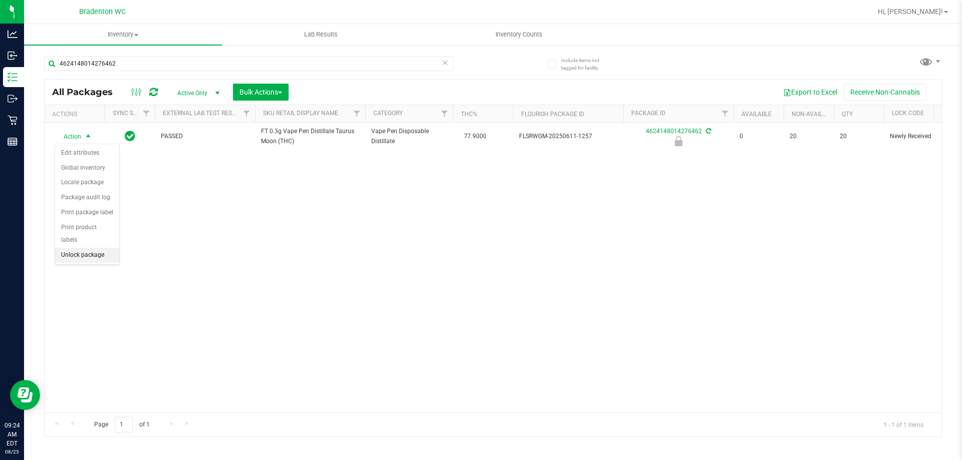
click at [111, 248] on li "Unlock package" at bounding box center [87, 255] width 64 height 15
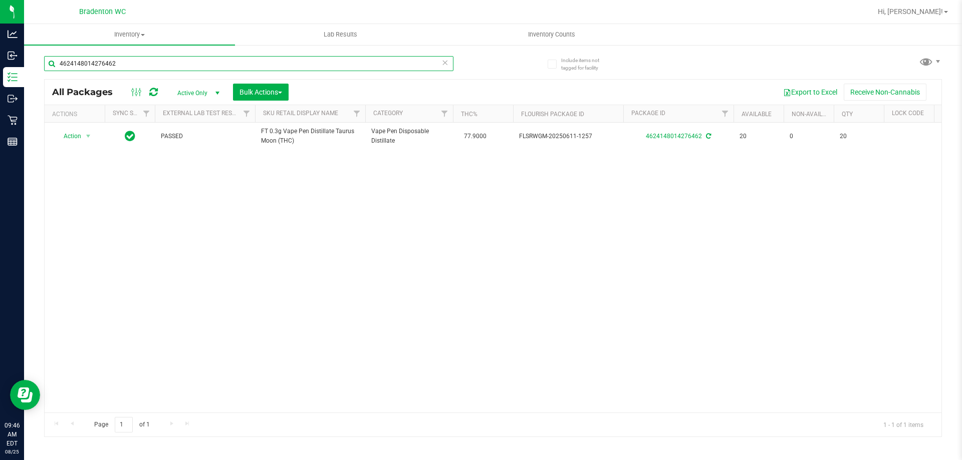
click at [448, 59] on input "4624148014276462" at bounding box center [248, 63] width 409 height 15
click at [443, 64] on icon at bounding box center [444, 62] width 7 height 12
click at [429, 67] on input "text" at bounding box center [248, 63] width 409 height 15
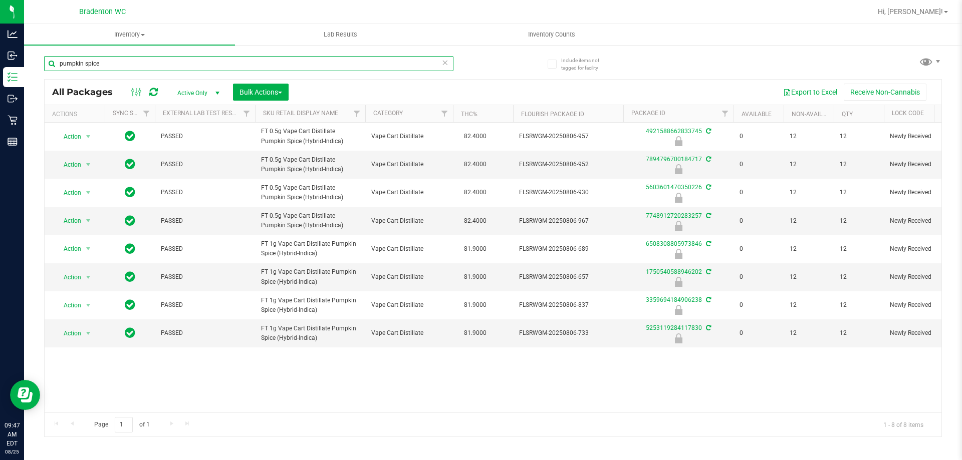
type input "pumpkin spice"
click at [445, 65] on icon at bounding box center [444, 62] width 7 height 12
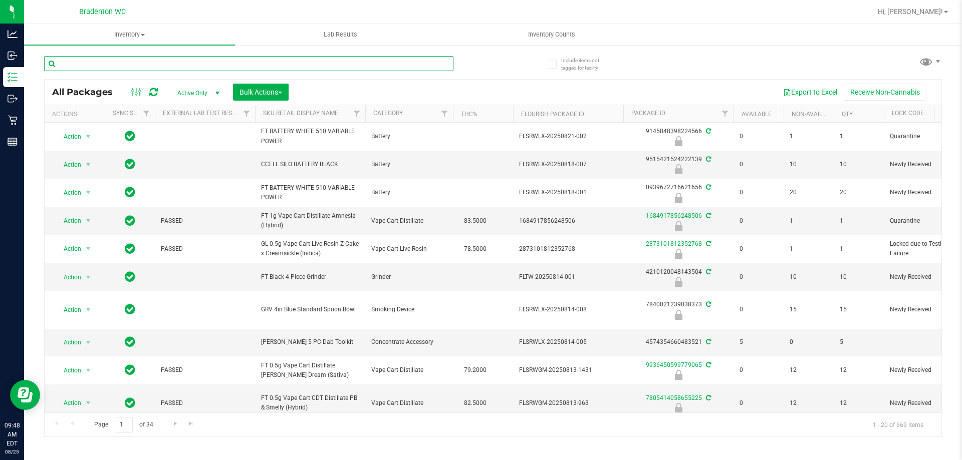
click at [331, 60] on input "text" at bounding box center [248, 63] width 409 height 15
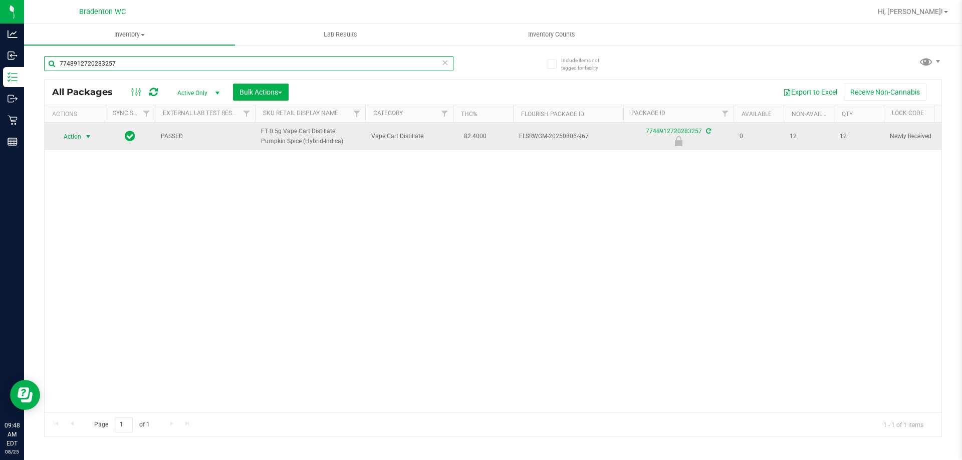
type input "7748912720283257"
click at [74, 134] on span "Action" at bounding box center [68, 137] width 27 height 14
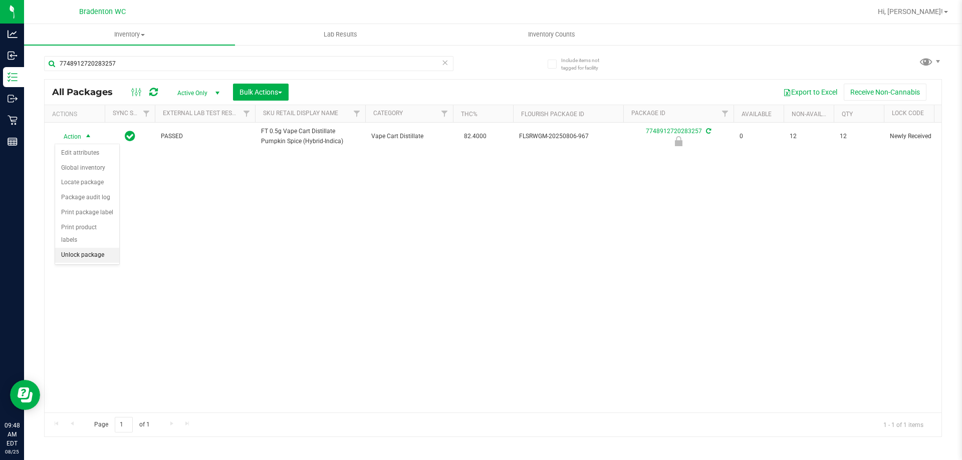
click at [89, 248] on li "Unlock package" at bounding box center [87, 255] width 64 height 15
click at [447, 59] on icon at bounding box center [444, 62] width 7 height 12
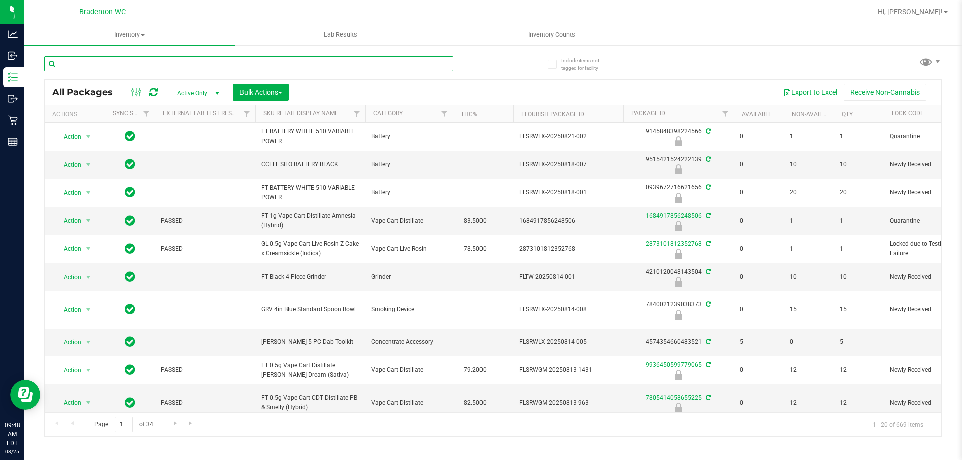
click at [368, 65] on input "text" at bounding box center [248, 63] width 409 height 15
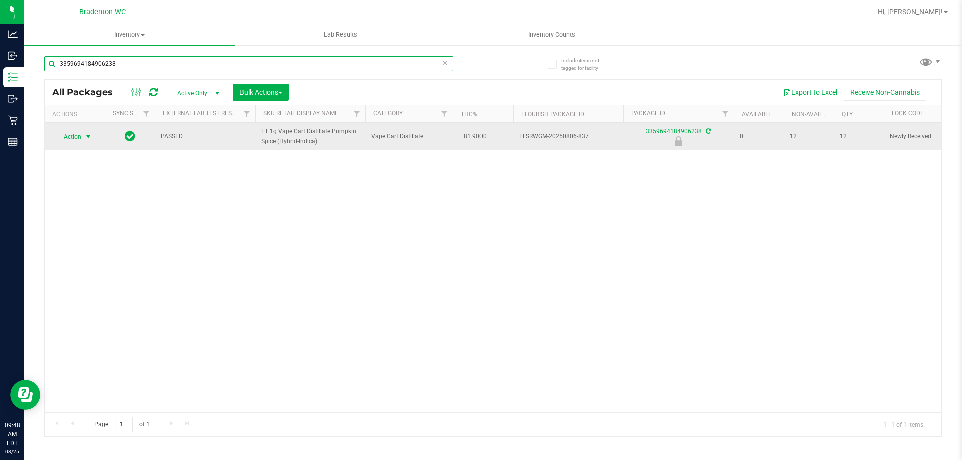
type input "3359694184906238"
click at [82, 133] on span "select" at bounding box center [88, 137] width 13 height 14
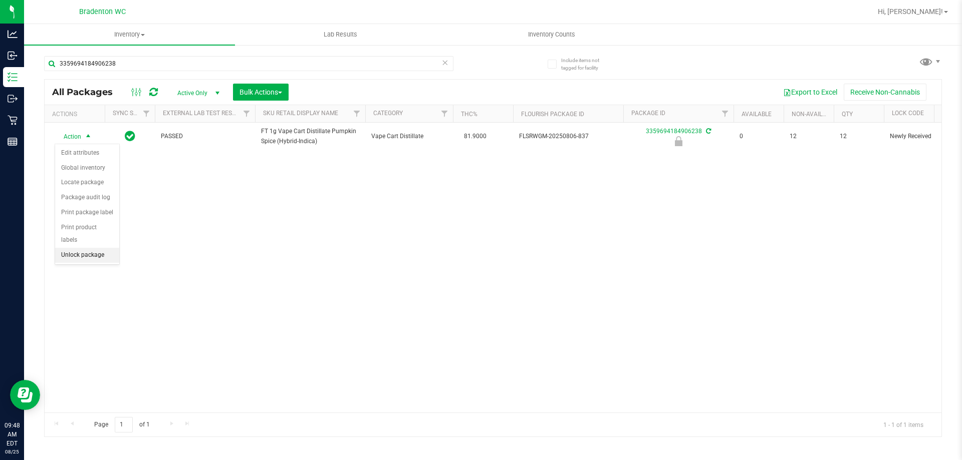
click at [85, 248] on li "Unlock package" at bounding box center [87, 255] width 64 height 15
click at [443, 63] on icon at bounding box center [444, 62] width 7 height 12
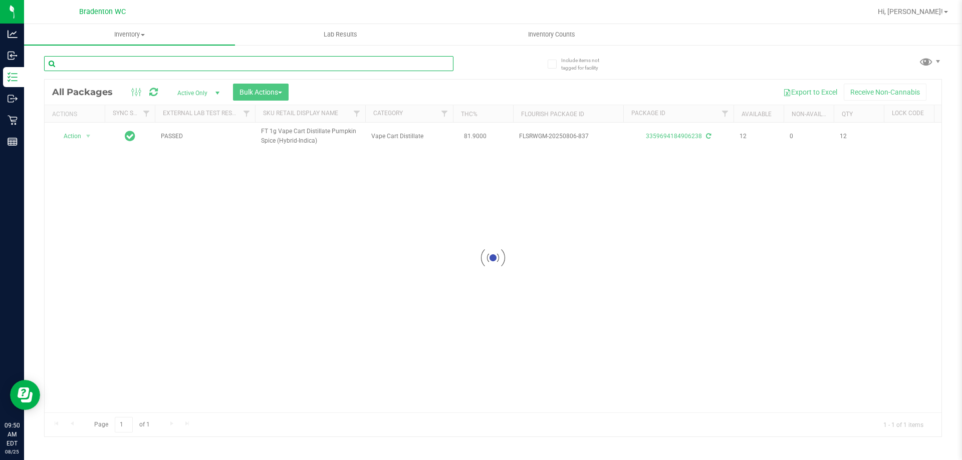
click at [398, 61] on input "text" at bounding box center [248, 63] width 409 height 15
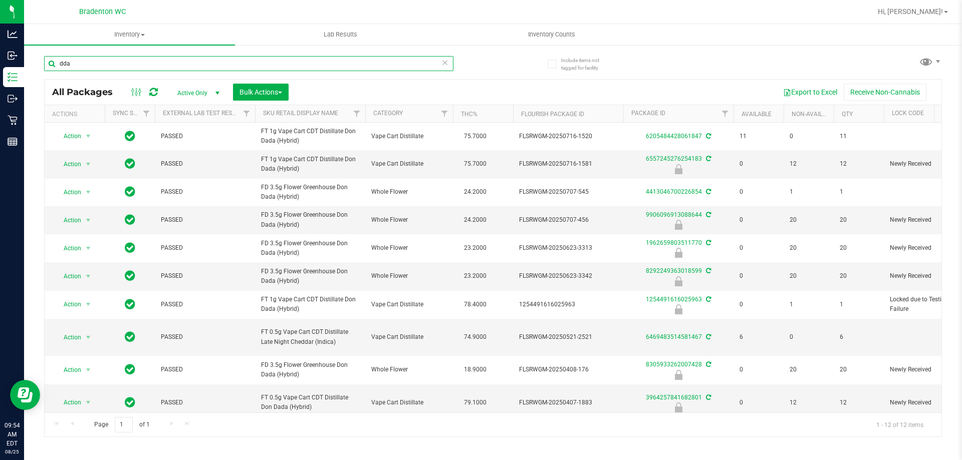
type input "dda"
click at [447, 61] on icon at bounding box center [444, 62] width 7 height 12
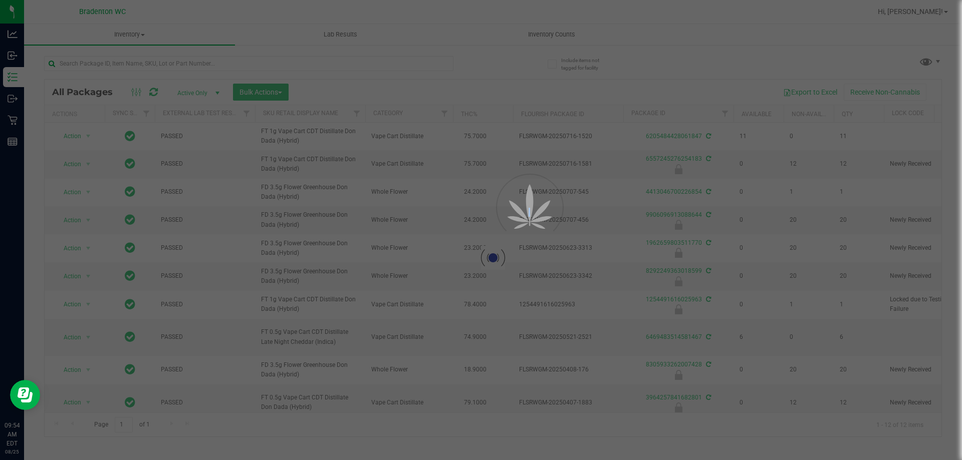
click at [448, 62] on div at bounding box center [481, 230] width 962 height 460
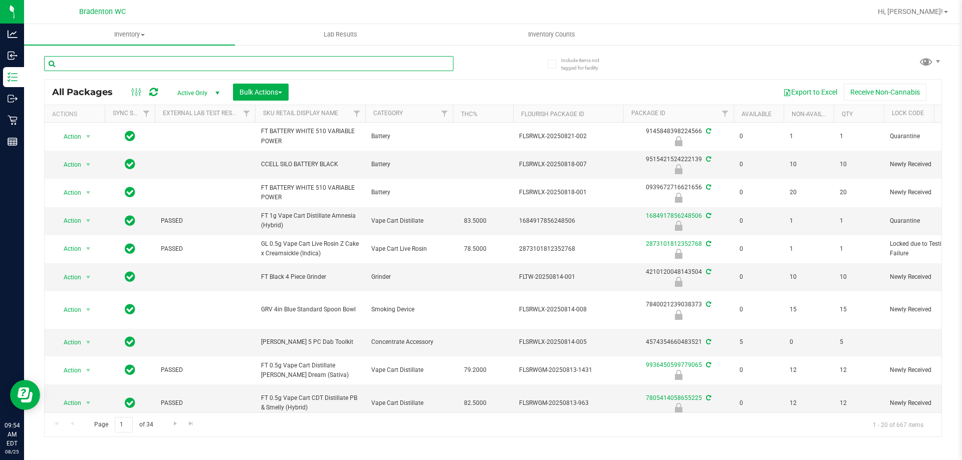
click at [263, 56] on input "text" at bounding box center [248, 63] width 409 height 15
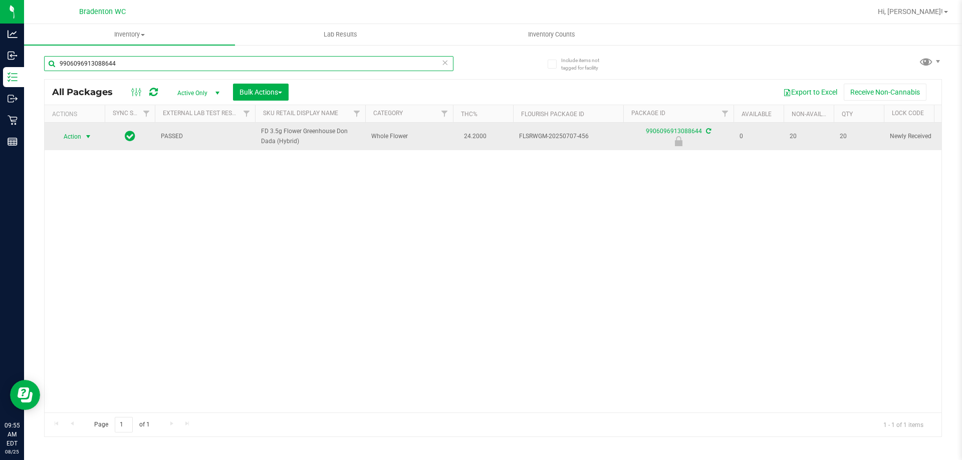
type input "9906096913088644"
click at [86, 135] on span "select" at bounding box center [88, 137] width 8 height 8
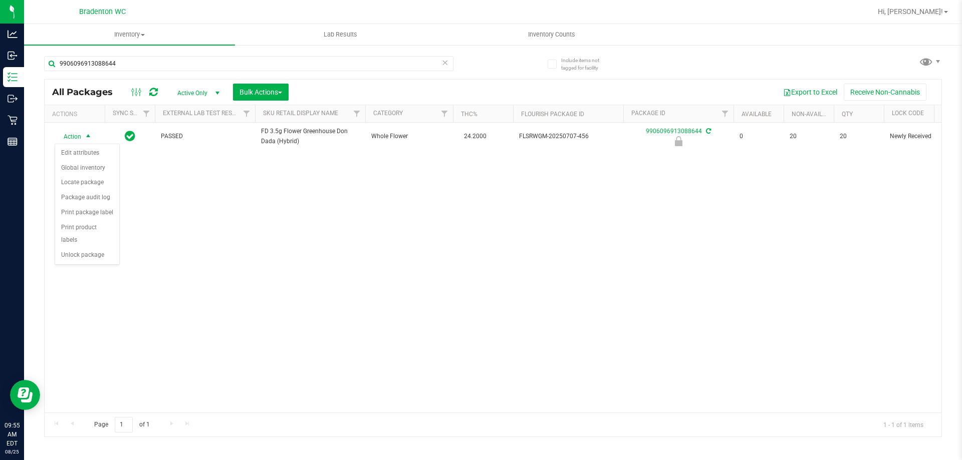
click at [281, 201] on div "Action Action Edit attributes Global inventory Locate package Package audit log…" at bounding box center [493, 268] width 897 height 290
click at [441, 62] on icon at bounding box center [444, 62] width 7 height 12
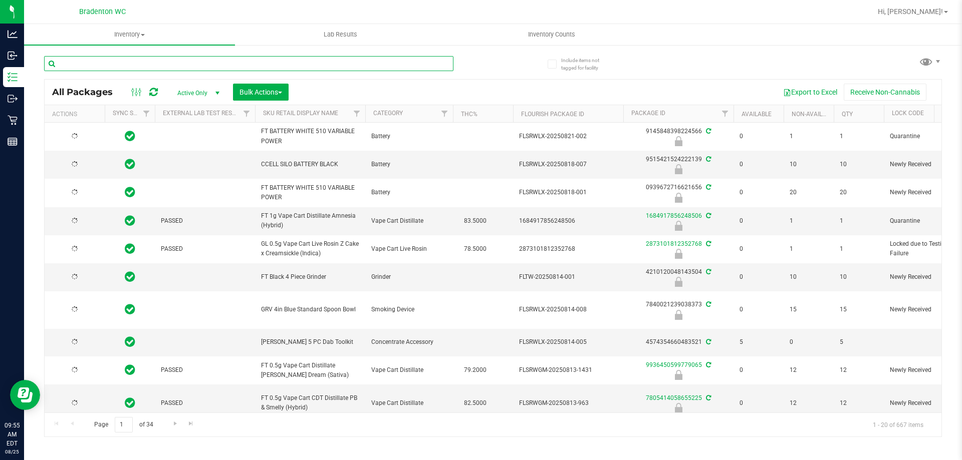
click at [417, 69] on input "text" at bounding box center [248, 63] width 409 height 15
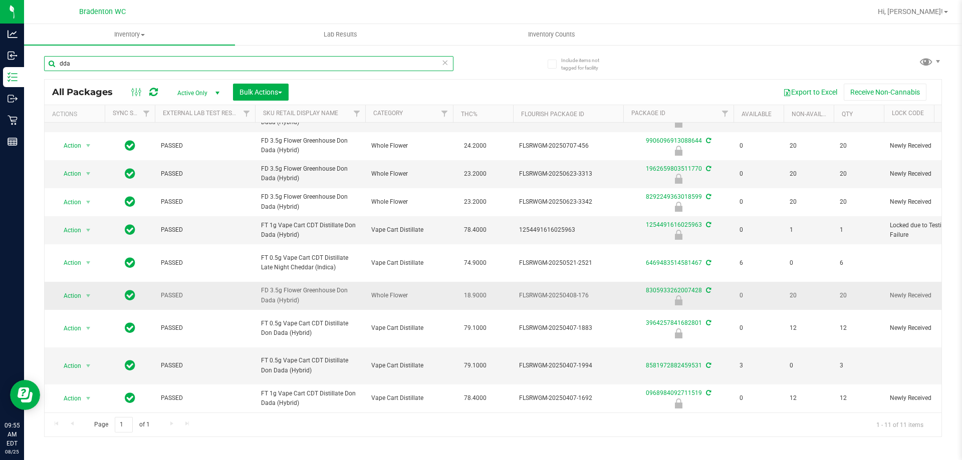
scroll to position [91, 0]
type input "dda"
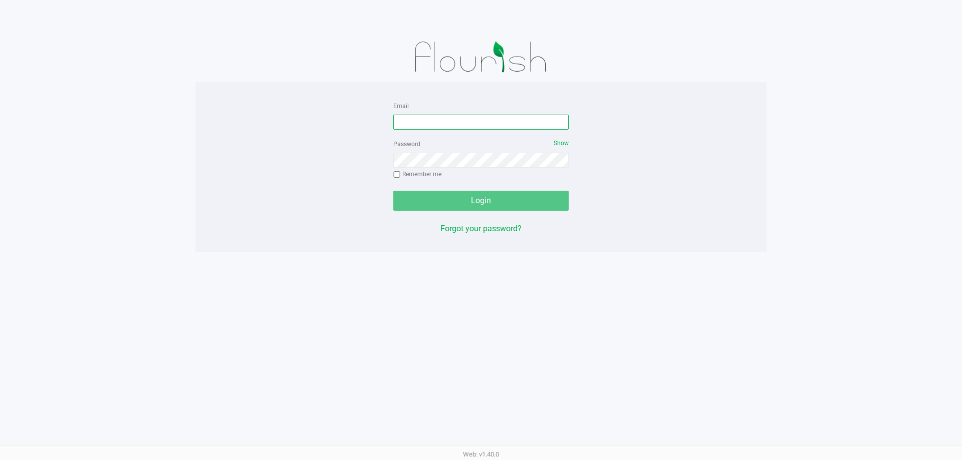
click at [439, 116] on input "Email" at bounding box center [480, 122] width 175 height 15
type input "[EMAIL_ADDRESS][DOMAIN_NAME]"
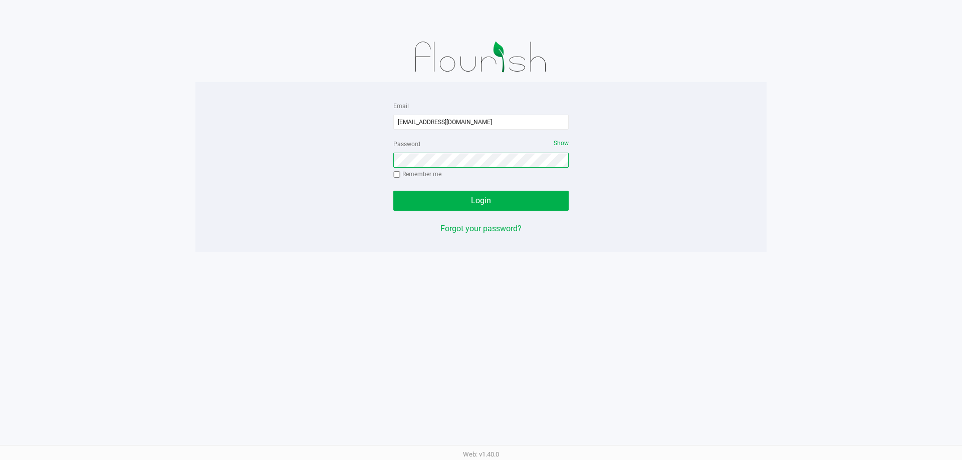
click at [393, 191] on button "Login" at bounding box center [480, 201] width 175 height 20
